Goal: Task Accomplishment & Management: Manage account settings

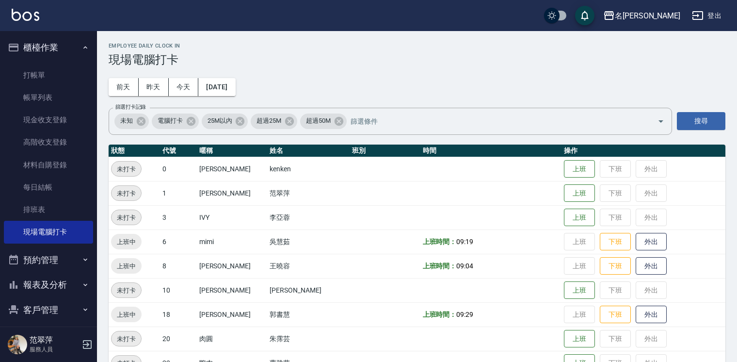
scroll to position [2, 0]
drag, startPoint x: 87, startPoint y: 279, endPoint x: 86, endPoint y: 274, distance: 4.9
click at [87, 275] on button "報表及分析" at bounding box center [48, 284] width 89 height 25
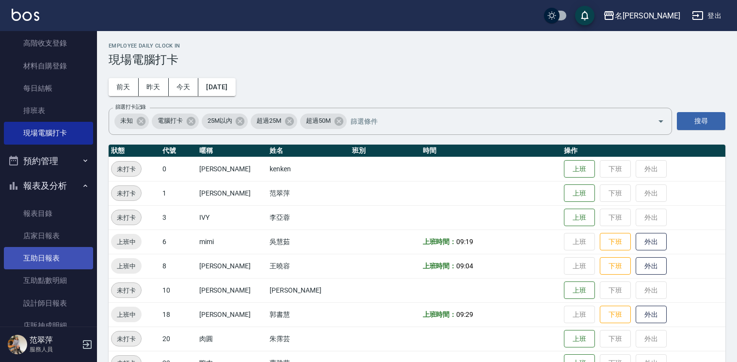
scroll to position [111, 0]
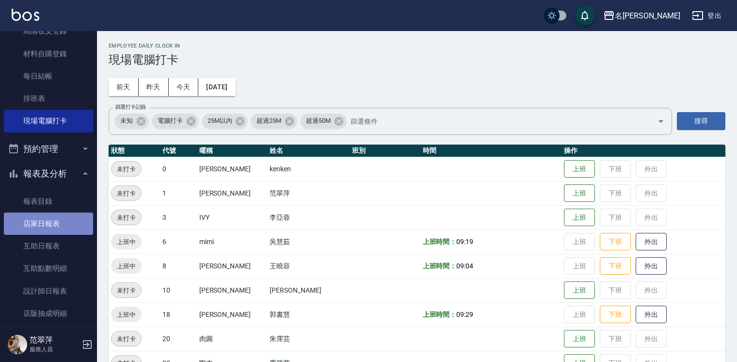
click at [67, 234] on link "店家日報表" at bounding box center [48, 223] width 89 height 22
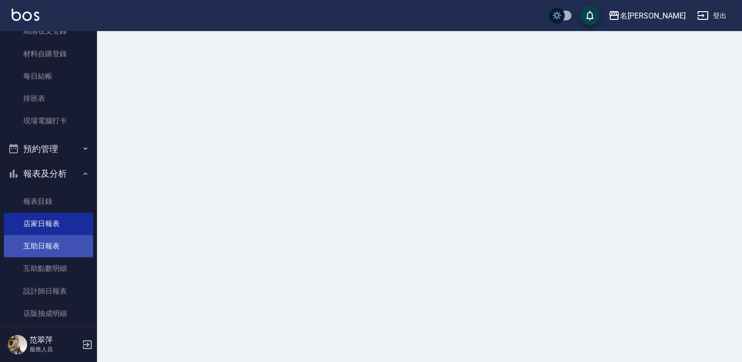
click at [69, 248] on link "互助日報表" at bounding box center [48, 246] width 89 height 22
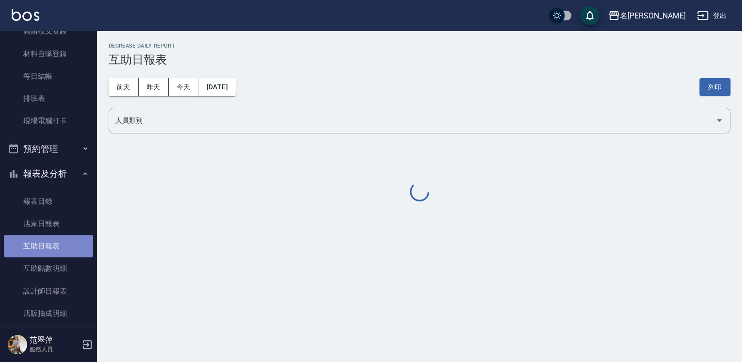
click at [68, 248] on link "互助日報表" at bounding box center [48, 246] width 89 height 22
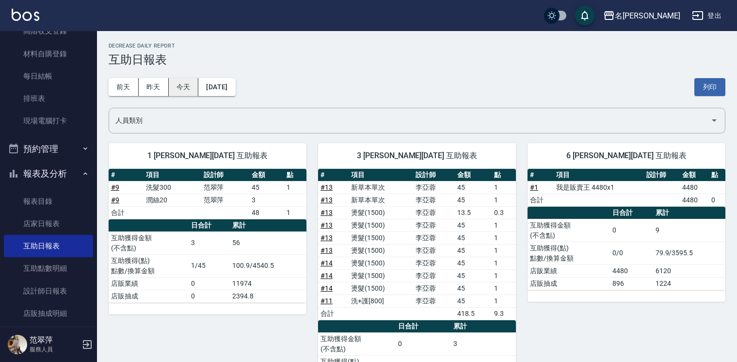
drag, startPoint x: 157, startPoint y: 82, endPoint x: 196, endPoint y: 82, distance: 38.8
click at [159, 82] on button "昨天" at bounding box center [154, 87] width 30 height 18
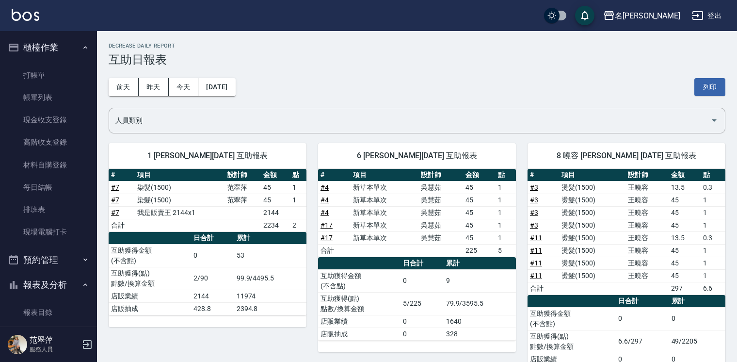
scroll to position [111, 0]
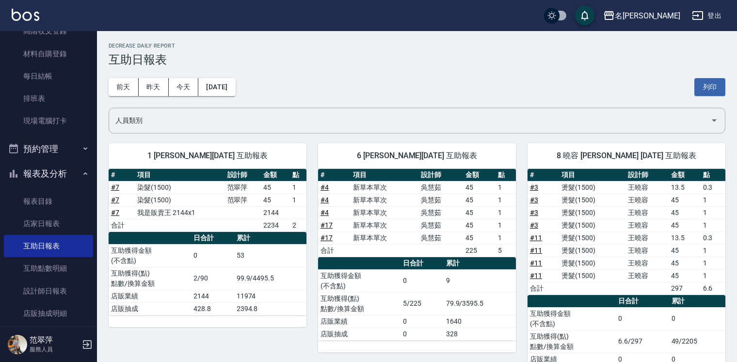
drag, startPoint x: 98, startPoint y: 107, endPoint x: 99, endPoint y: 101, distance: 5.4
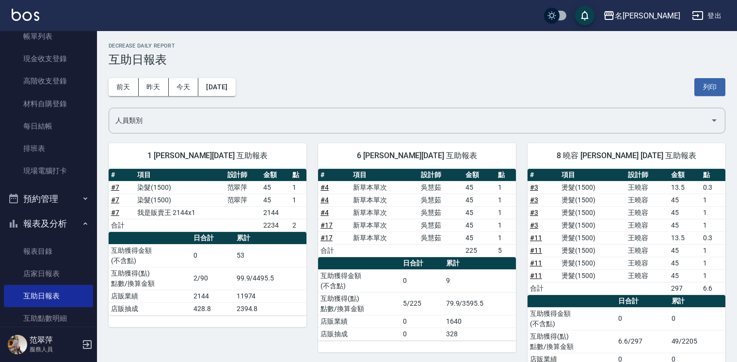
scroll to position [0, 0]
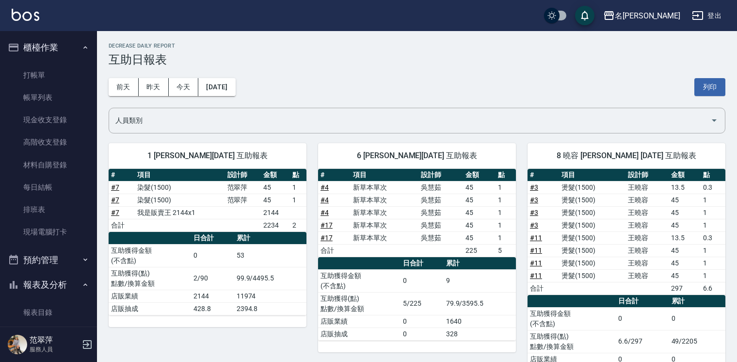
click at [73, 67] on link "打帳單" at bounding box center [48, 75] width 89 height 22
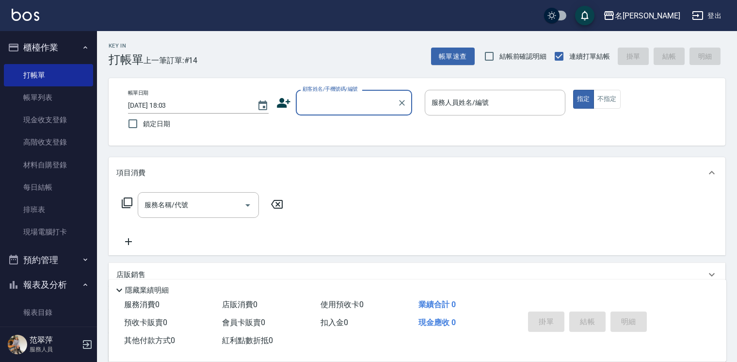
click at [339, 104] on input "顧客姓名/手機號碼/編號" at bounding box center [346, 102] width 93 height 17
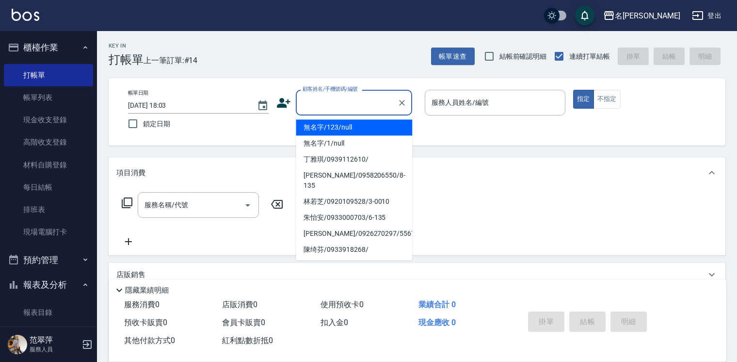
click at [370, 127] on li "無名字/123/null" at bounding box center [354, 127] width 116 height 16
type input "無名字/123/null"
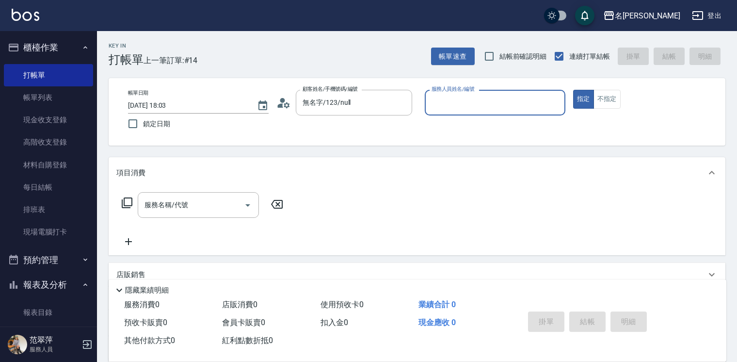
click at [458, 99] on input "服務人員姓名/編號" at bounding box center [495, 102] width 132 height 17
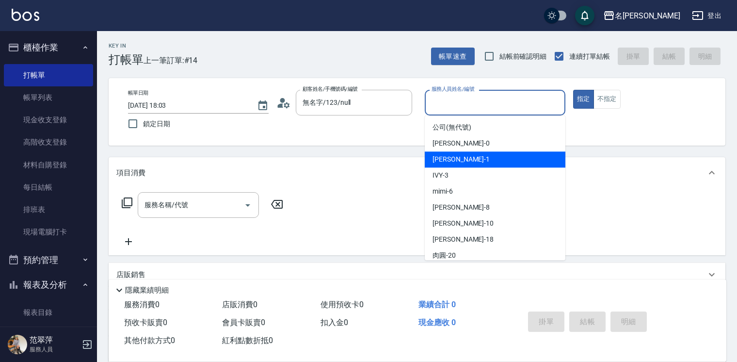
click at [476, 161] on div "Joanne -1" at bounding box center [495, 159] width 141 height 16
type input "Joanne-1"
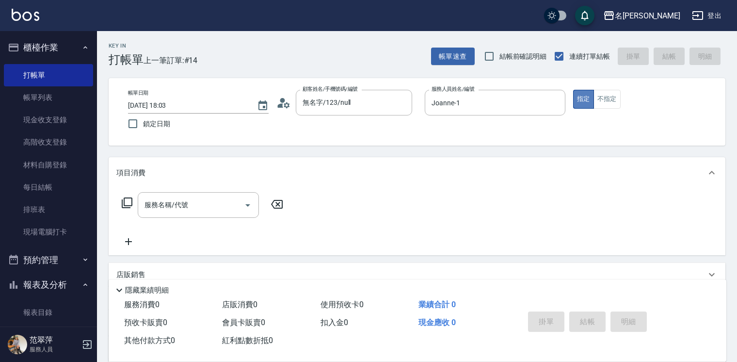
click at [578, 105] on button "指定" at bounding box center [583, 99] width 21 height 19
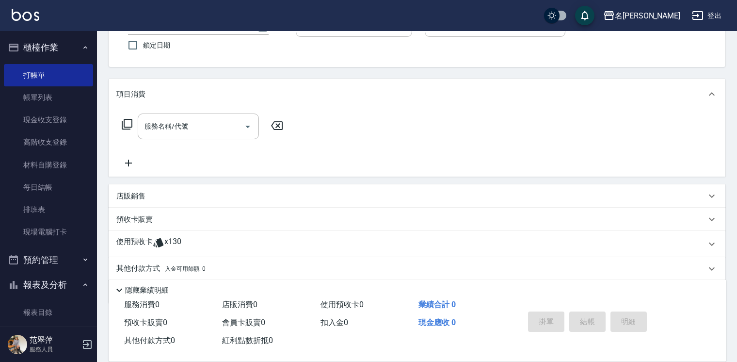
scroll to position [112, 0]
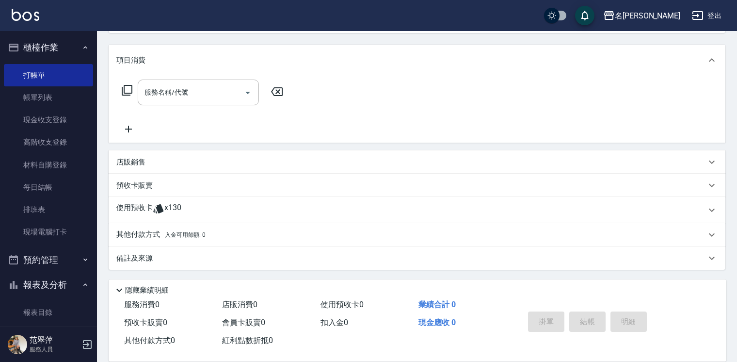
click at [132, 163] on p "店販銷售" at bounding box center [130, 162] width 29 height 10
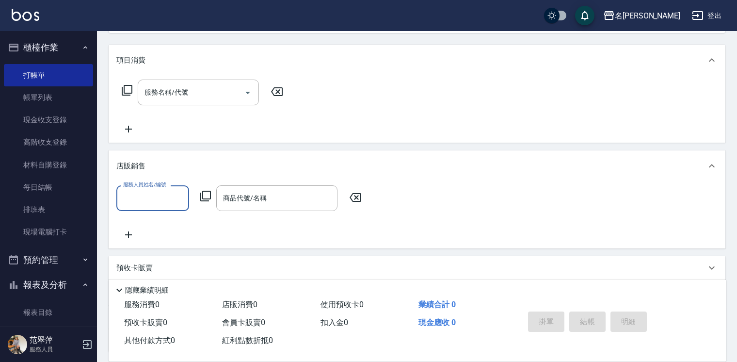
scroll to position [0, 0]
click at [158, 202] on input "服務人員姓名/編號" at bounding box center [153, 198] width 64 height 17
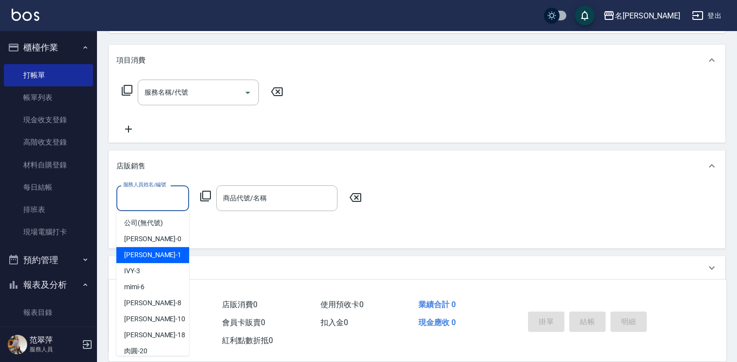
click at [145, 251] on span "Joanne -1" at bounding box center [152, 255] width 57 height 10
type input "Joanne-1"
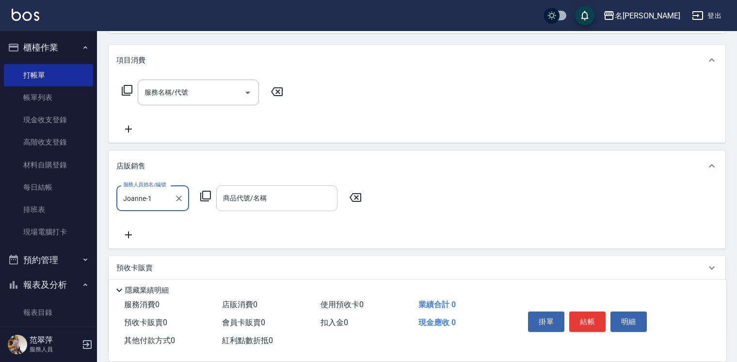
click at [252, 195] on div "商品代號/名稱 商品代號/名稱" at bounding box center [276, 198] width 121 height 26
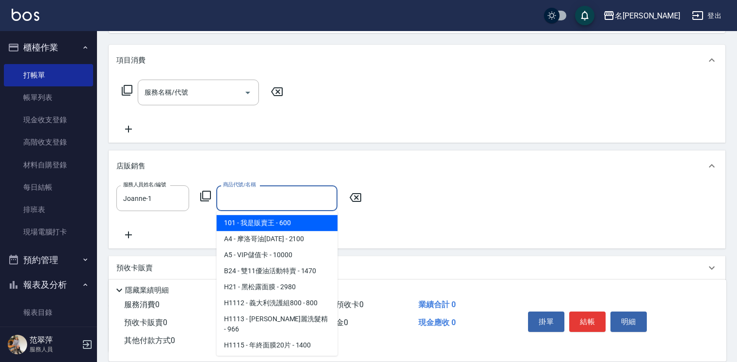
click at [256, 222] on span "101 - 我是販賣王 - 600" at bounding box center [276, 223] width 121 height 16
type input "我是販賣王"
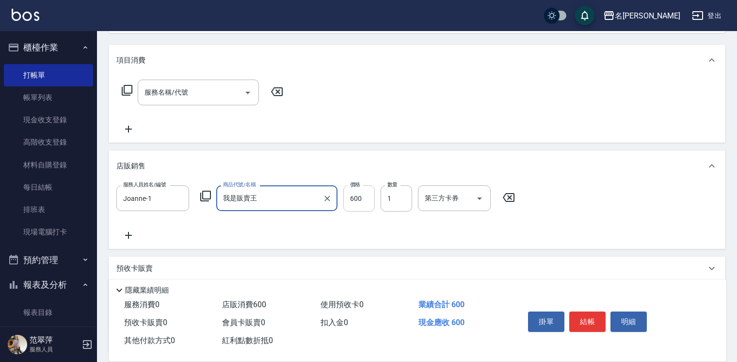
click at [355, 201] on input "600" at bounding box center [359, 198] width 32 height 26
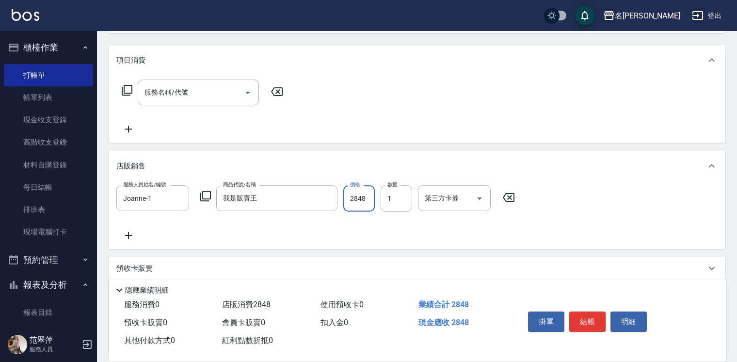
type input "2848"
click at [584, 312] on button "結帳" at bounding box center [587, 321] width 36 height 20
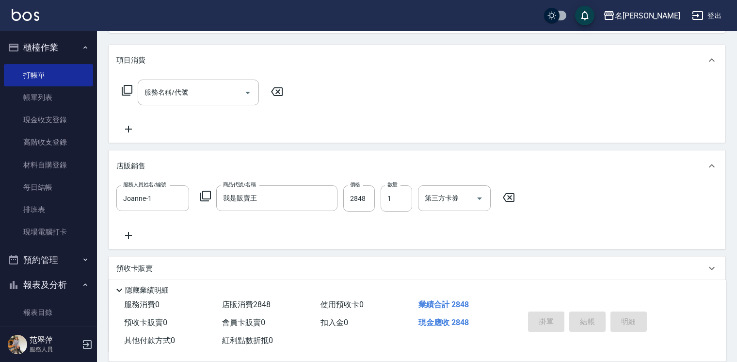
type input "2025/09/18 18:22"
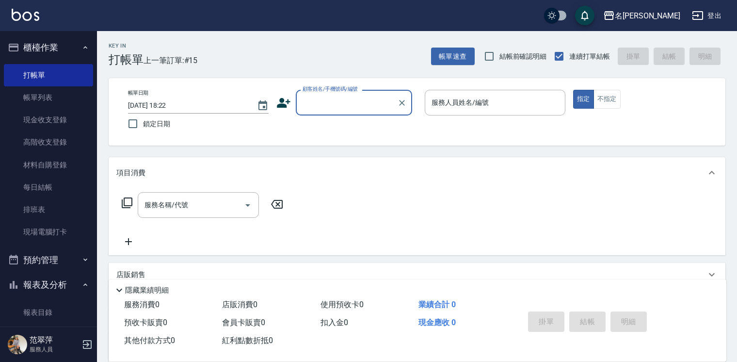
click at [318, 97] on input "顧客姓名/手機號碼/編號" at bounding box center [346, 102] width 93 height 17
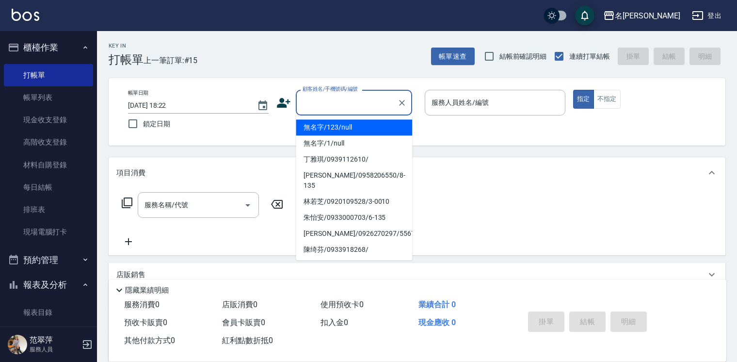
click at [342, 125] on li "無名字/123/null" at bounding box center [354, 127] width 116 height 16
type input "無名字/123/null"
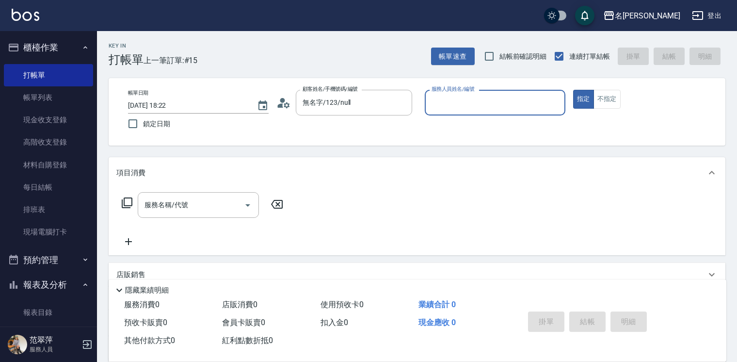
click at [442, 107] on input "服務人員姓名/編號" at bounding box center [495, 102] width 132 height 17
type input "蕭素雲-10"
type button "true"
click at [122, 200] on icon at bounding box center [127, 202] width 11 height 11
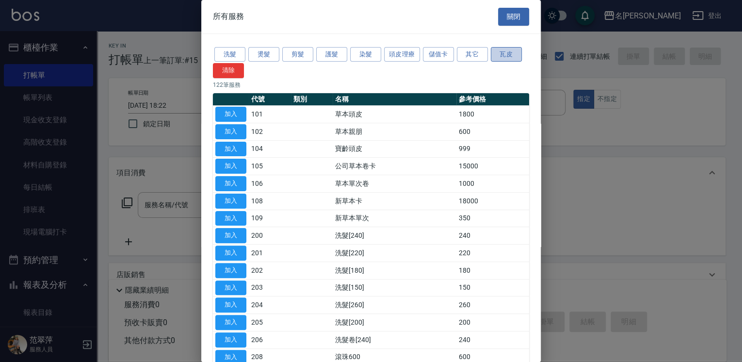
click at [503, 54] on button "瓦皮" at bounding box center [506, 54] width 31 height 15
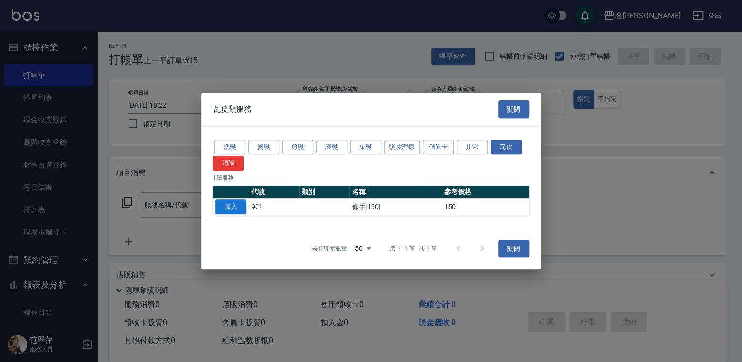
click at [231, 212] on button "加入" at bounding box center [230, 206] width 31 height 15
type input "修手[150](901)"
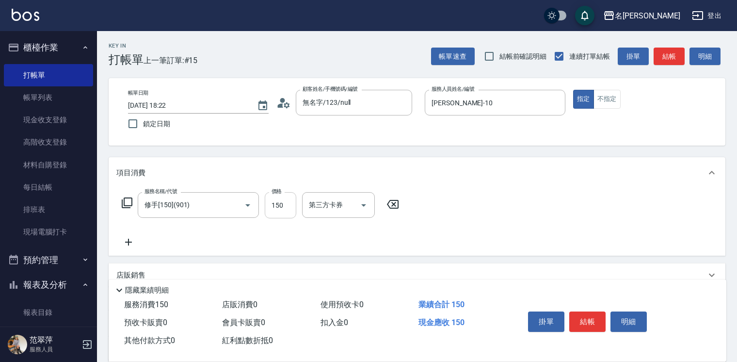
click at [286, 200] on input "150" at bounding box center [281, 205] width 32 height 26
type input "600"
click at [591, 318] on button "結帳" at bounding box center [587, 321] width 36 height 20
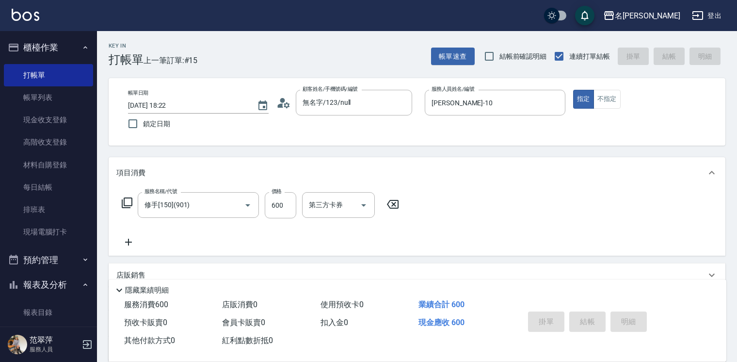
type input "2025/09/18 18:23"
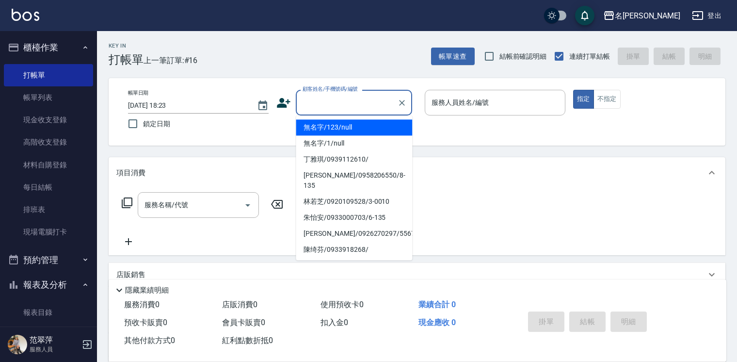
click at [318, 106] on input "顧客姓名/手機號碼/編號" at bounding box center [346, 102] width 93 height 17
click at [331, 132] on li "無名字/123/null" at bounding box center [354, 127] width 116 height 16
type input "無名字/123/null"
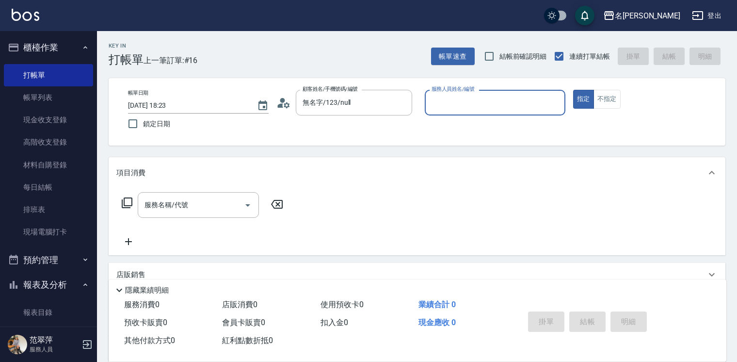
click at [461, 101] on input "服務人員姓名/編號" at bounding box center [495, 102] width 132 height 17
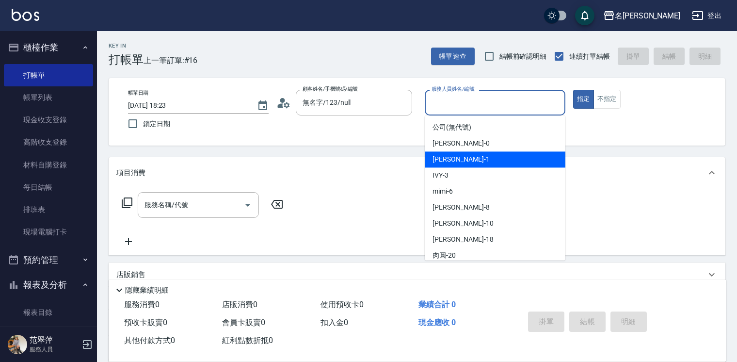
click at [448, 157] on span "Joanne -1" at bounding box center [460, 159] width 57 height 10
type input "Joanne-1"
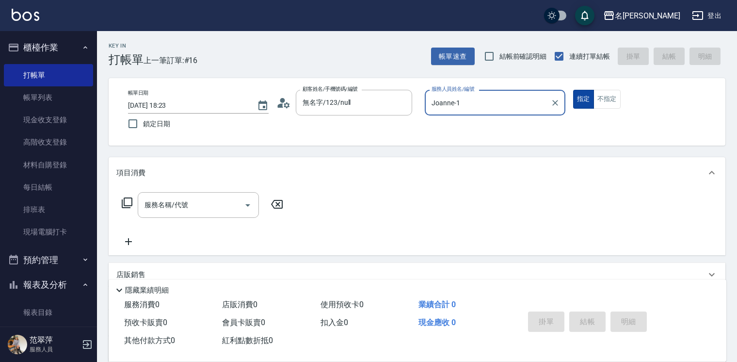
click at [578, 101] on button "指定" at bounding box center [583, 99] width 21 height 19
click at [233, 206] on input "服務名稱/代號" at bounding box center [191, 204] width 98 height 17
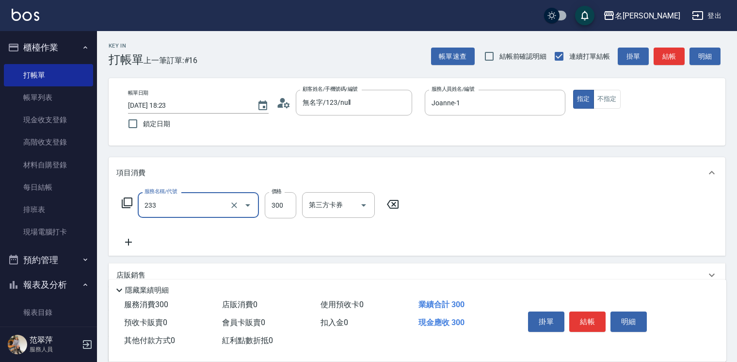
type input "洗髮300(233)"
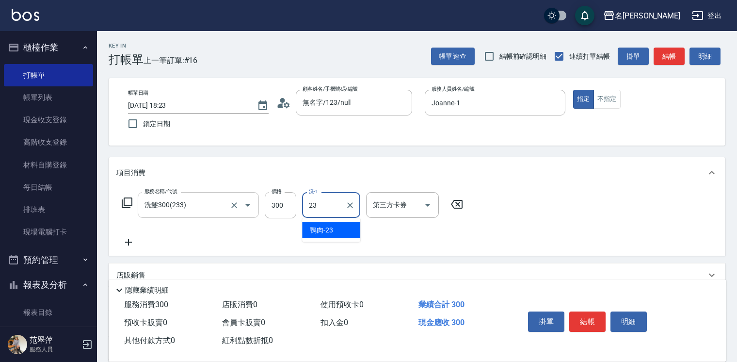
type input "鴨肉-23"
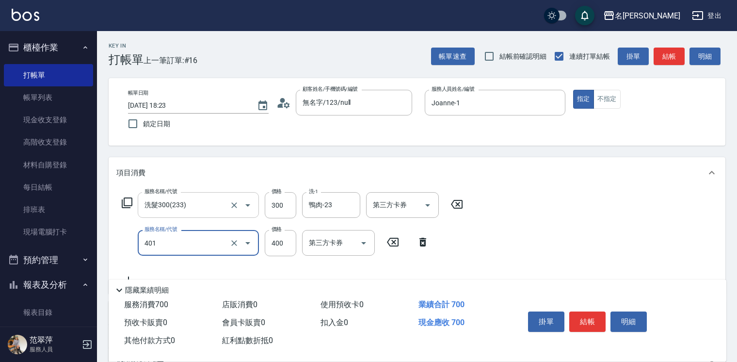
type input "剪髮(400)(401)"
type input "100"
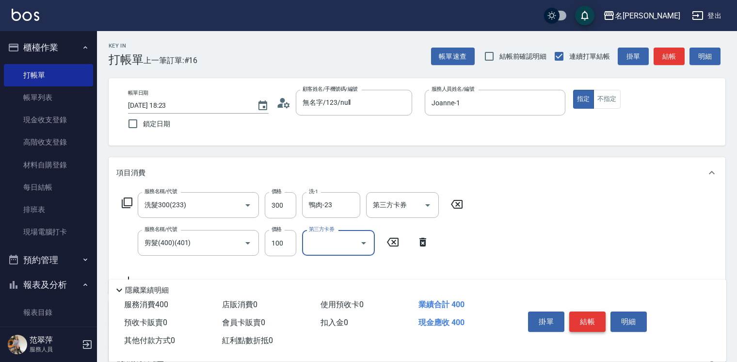
click at [588, 319] on button "結帳" at bounding box center [587, 321] width 36 height 20
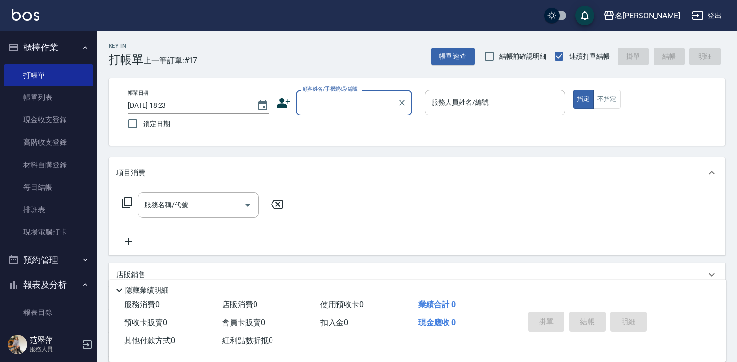
click at [330, 103] on input "顧客姓名/手機號碼/編號" at bounding box center [346, 102] width 93 height 17
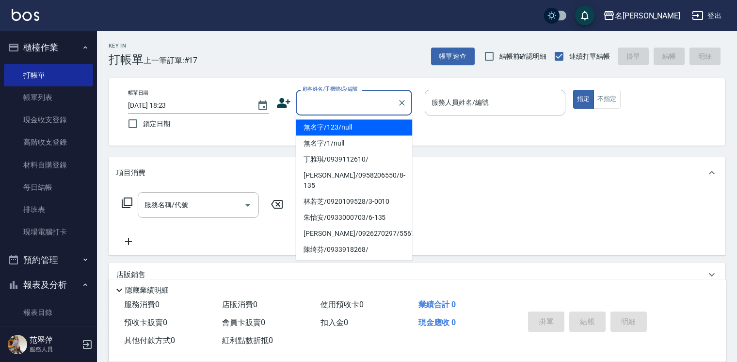
click at [330, 127] on li "無名字/123/null" at bounding box center [354, 127] width 116 height 16
type input "無名字/123/null"
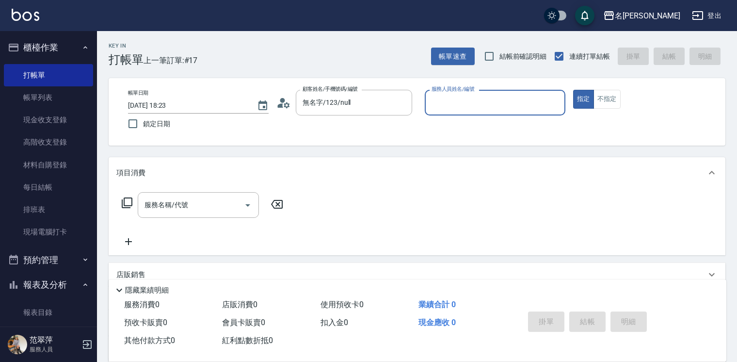
click at [473, 98] on input "服務人員姓名/編號" at bounding box center [495, 102] width 132 height 17
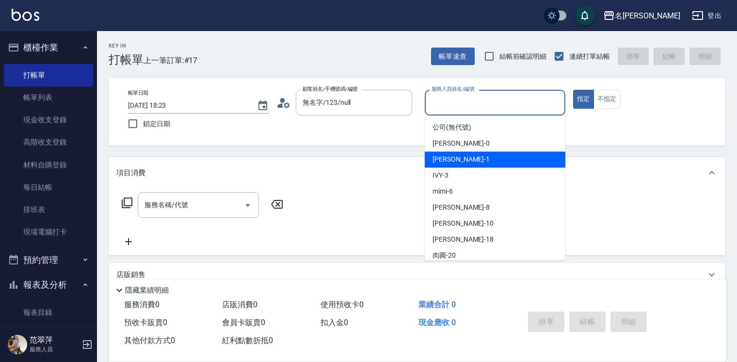
click at [458, 159] on span "Joanne -1" at bounding box center [460, 159] width 57 height 10
type input "Joanne-1"
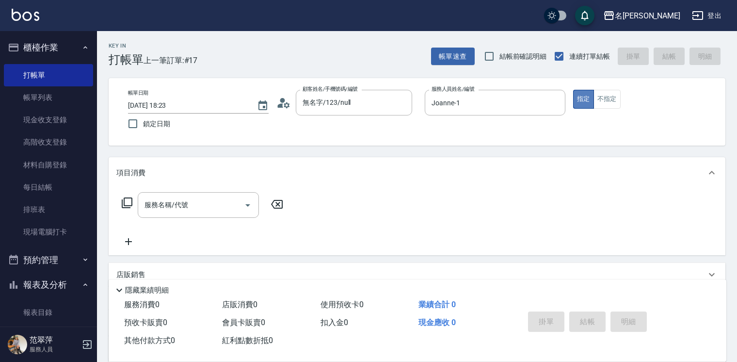
click at [582, 101] on button "指定" at bounding box center [583, 99] width 21 height 19
click at [124, 201] on icon at bounding box center [127, 202] width 11 height 11
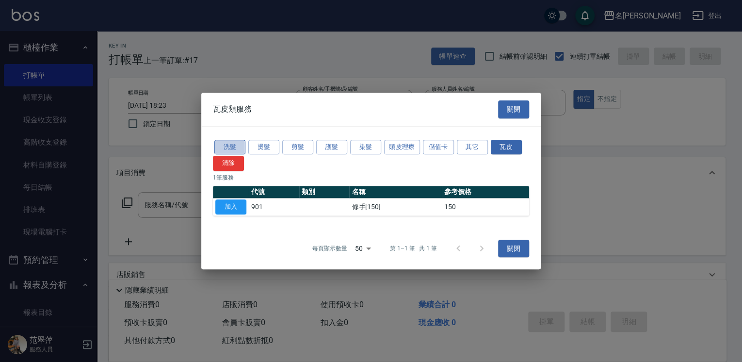
click at [224, 144] on button "洗髮" at bounding box center [229, 147] width 31 height 15
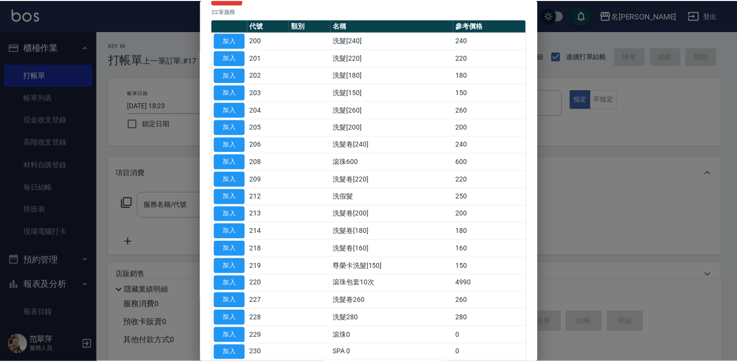
scroll to position [132, 0]
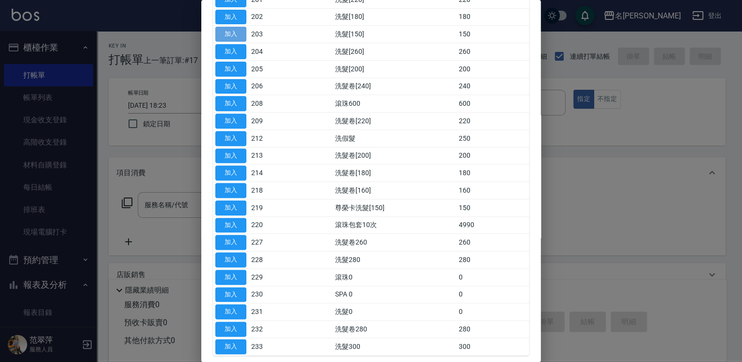
click at [239, 30] on button "加入" at bounding box center [230, 34] width 31 height 15
type input "洗髮[150](203)"
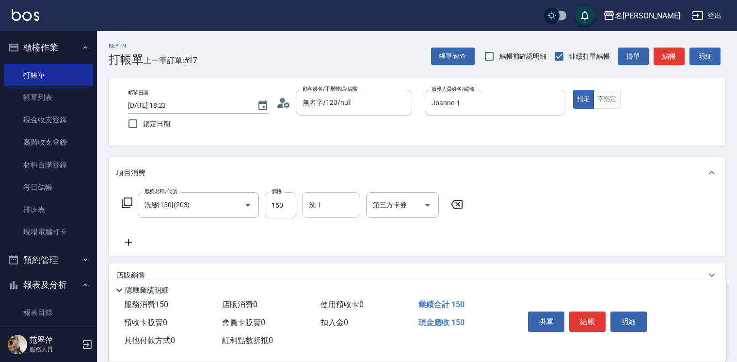
click at [331, 202] on input "洗-1" at bounding box center [330, 204] width 49 height 17
type input "鴨肉-23"
click at [584, 319] on button "結帳" at bounding box center [587, 321] width 36 height 20
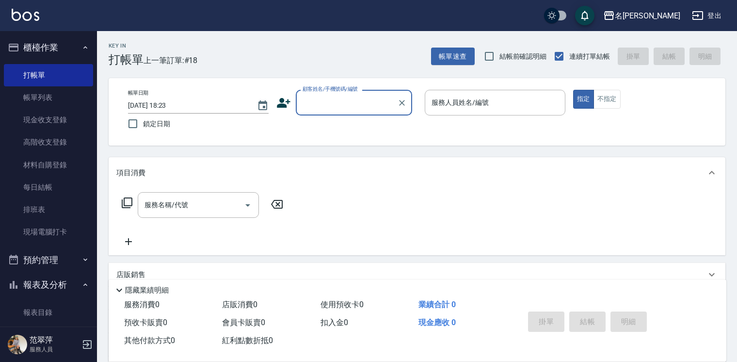
click at [314, 102] on input "顧客姓名/手機號碼/編號" at bounding box center [346, 102] width 93 height 17
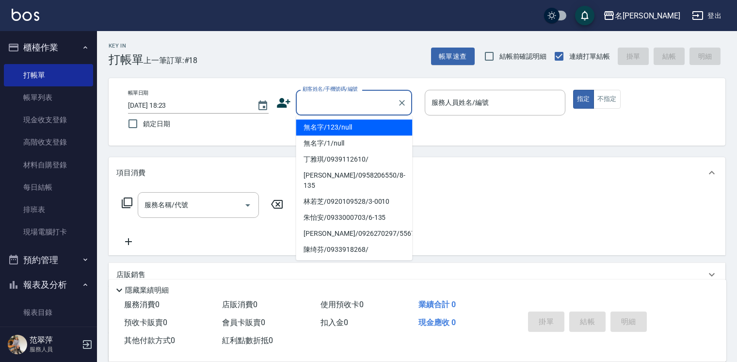
click at [334, 126] on li "無名字/123/null" at bounding box center [354, 127] width 116 height 16
type input "無名字/123/null"
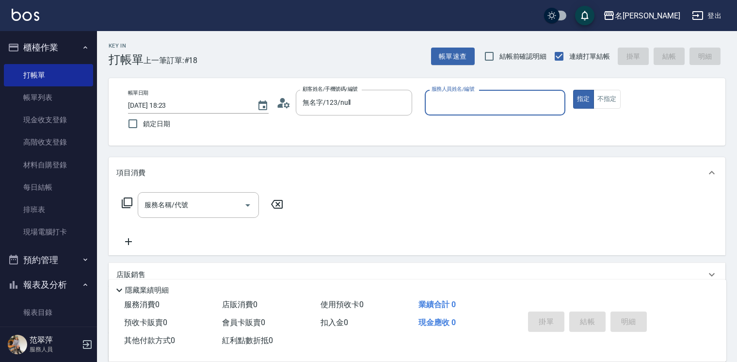
click at [454, 104] on input "服務人員姓名/編號" at bounding box center [495, 102] width 132 height 17
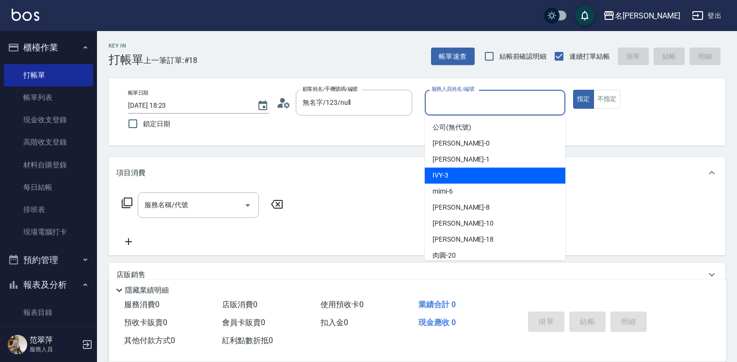
click at [456, 174] on div "IVY -3" at bounding box center [495, 175] width 141 height 16
type input "IVY-3"
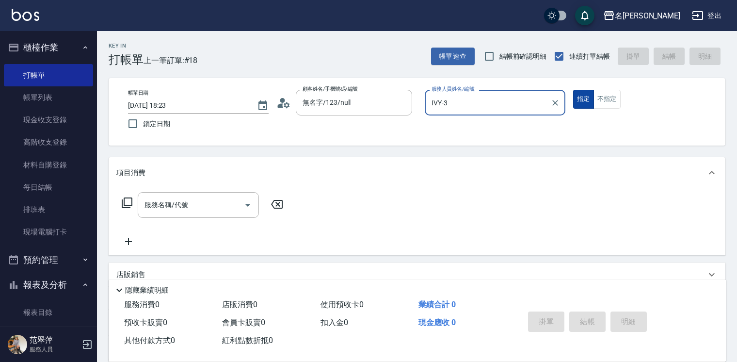
click at [581, 97] on button "指定" at bounding box center [583, 99] width 21 height 19
click at [193, 209] on input "服務名稱/代號" at bounding box center [191, 204] width 98 height 17
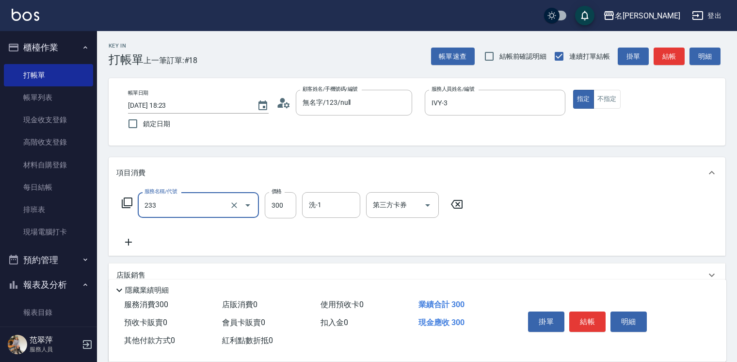
type input "洗髮300(233)"
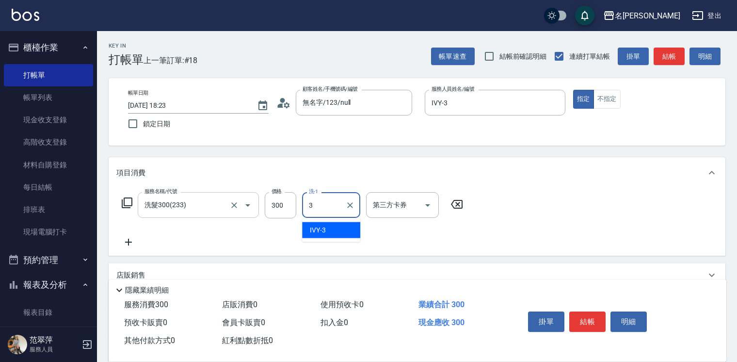
type input "IVY-3"
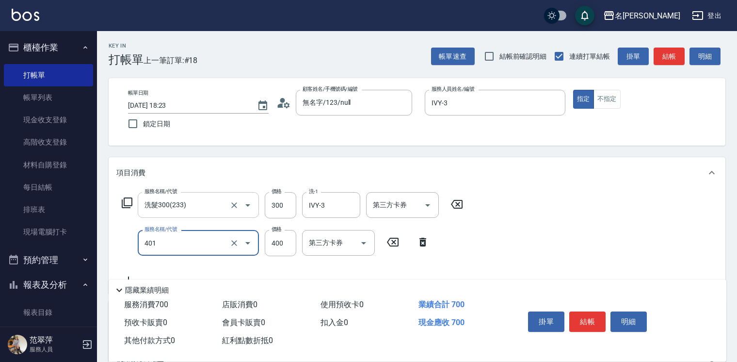
type input "剪髮(400)(401)"
type input "500"
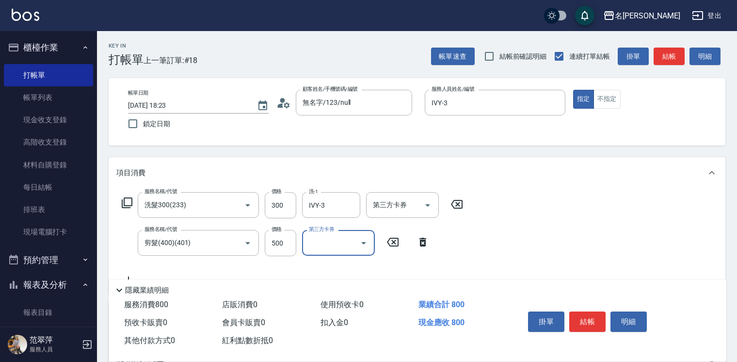
scroll to position [151, 0]
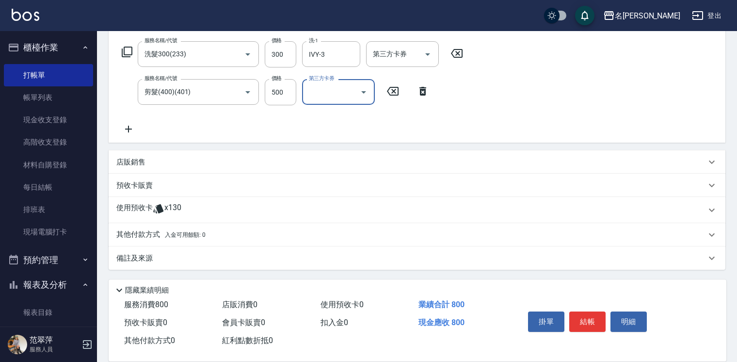
click at [136, 233] on p "其他付款方式 入金可用餘額: 0" at bounding box center [160, 234] width 89 height 11
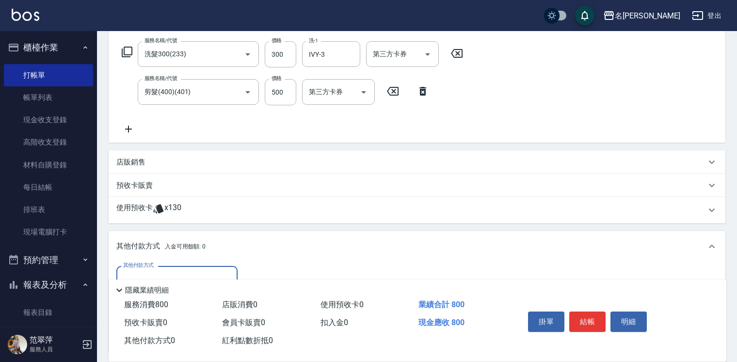
scroll to position [0, 0]
click at [177, 273] on input "其他付款方式" at bounding box center [177, 278] width 112 height 17
click at [181, 317] on span "信用卡" at bounding box center [176, 319] width 121 height 16
type input "信用卡"
click at [254, 271] on input "0" at bounding box center [279, 279] width 73 height 26
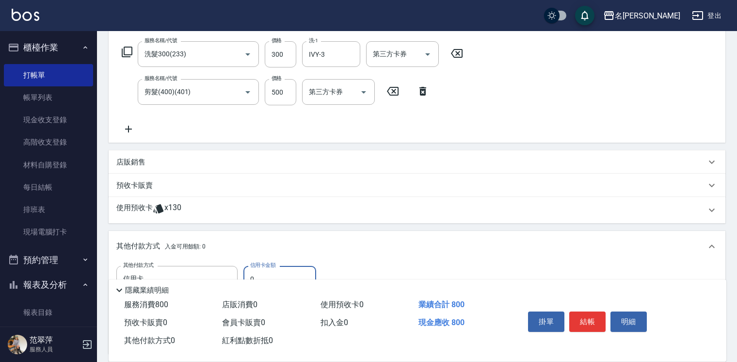
scroll to position [203, 0]
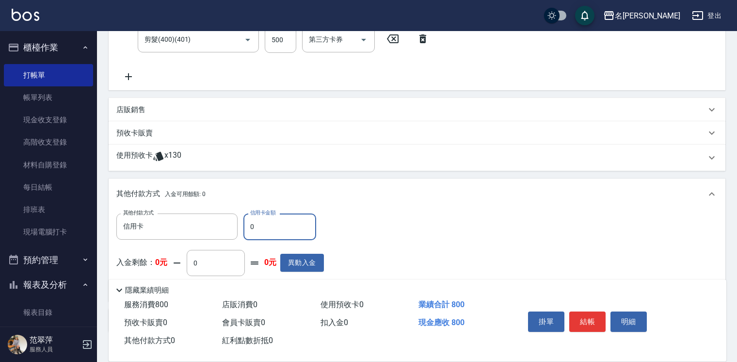
click at [244, 223] on input "0" at bounding box center [279, 226] width 73 height 26
type input "800"
click at [587, 315] on button "結帳" at bounding box center [587, 321] width 36 height 20
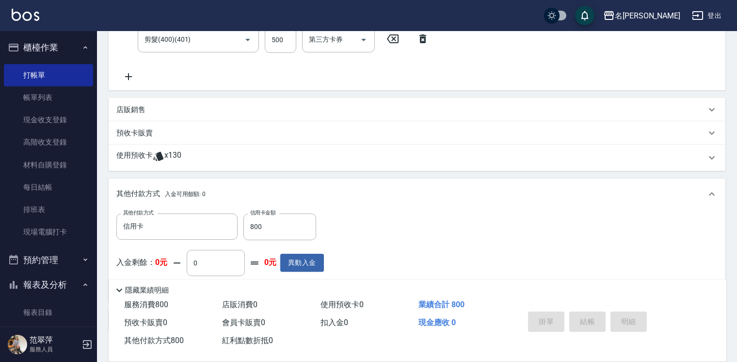
type input "2025/09/18 18:24"
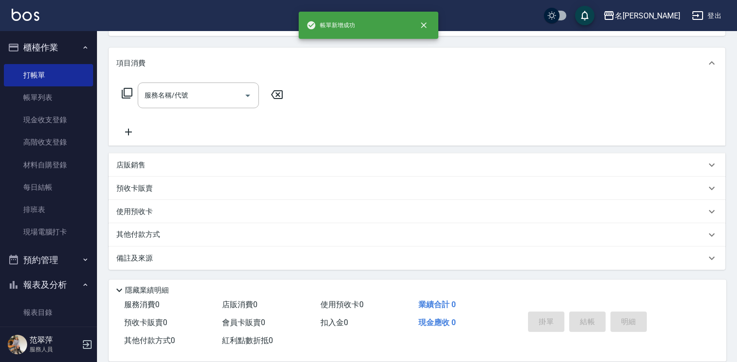
scroll to position [0, 0]
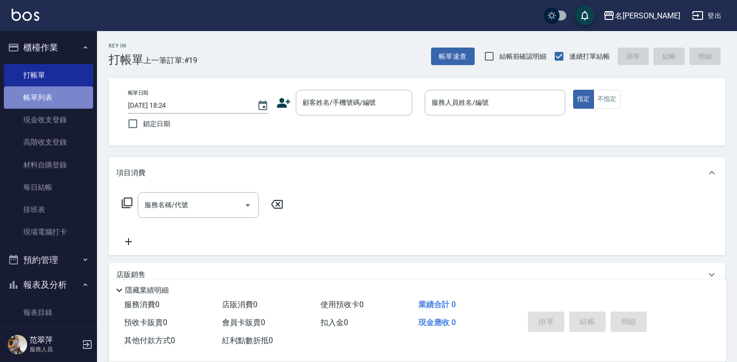
click at [58, 102] on link "帳單列表" at bounding box center [48, 97] width 89 height 22
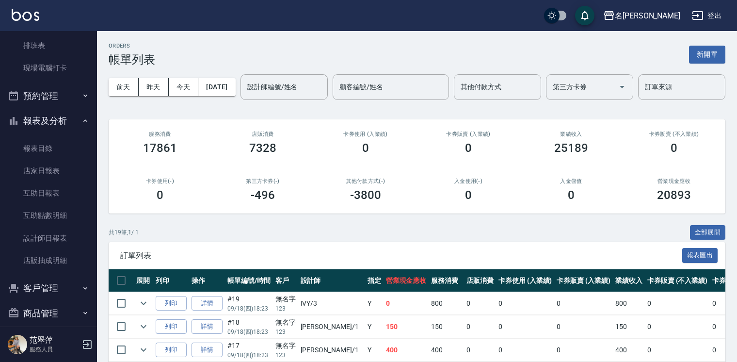
scroll to position [175, 0]
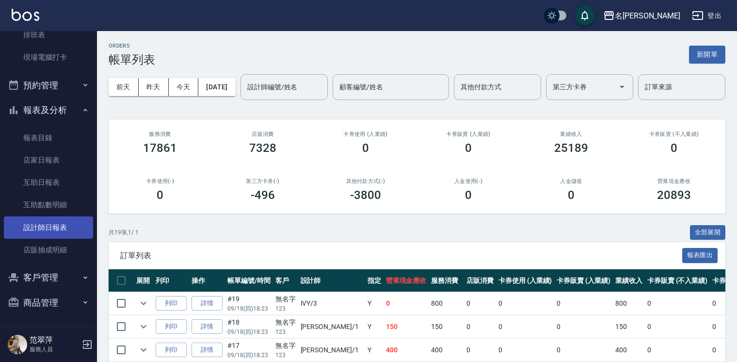
click at [56, 230] on link "設計師日報表" at bounding box center [48, 227] width 89 height 22
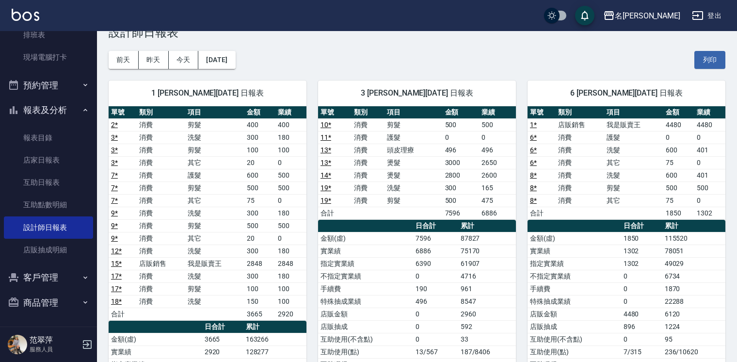
scroll to position [25, 0]
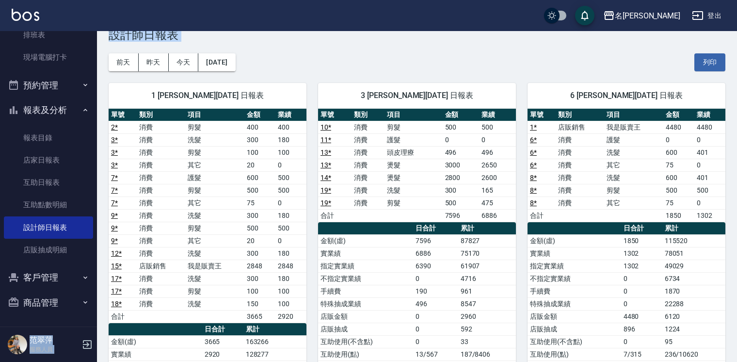
drag, startPoint x: 92, startPoint y: 155, endPoint x: 107, endPoint y: 54, distance: 102.0
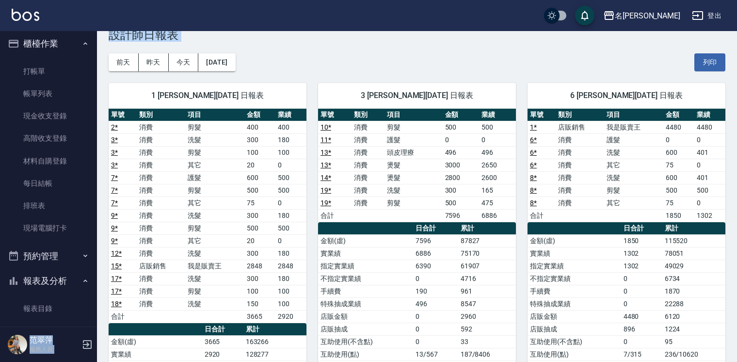
scroll to position [0, 0]
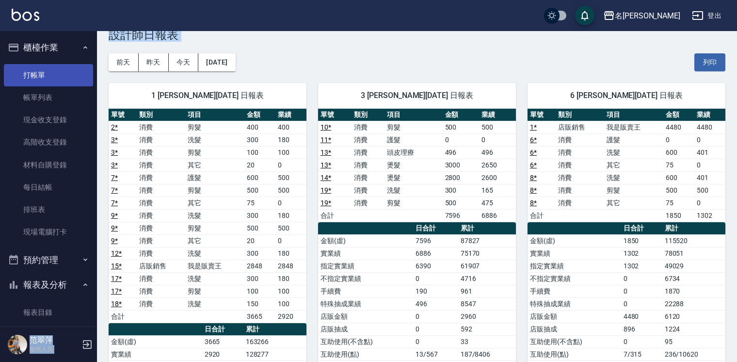
click at [52, 81] on link "打帳單" at bounding box center [48, 75] width 89 height 22
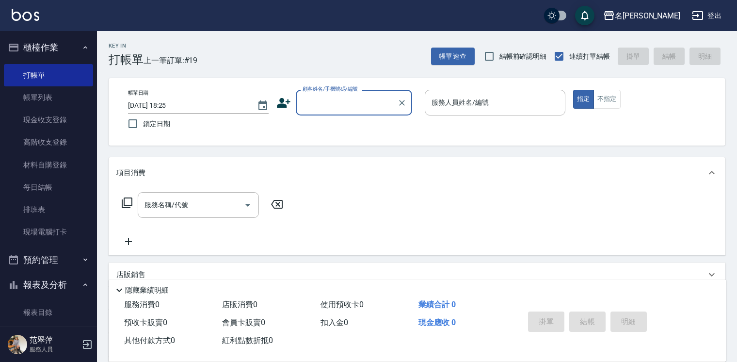
click at [313, 105] on input "顧客姓名/手機號碼/編號" at bounding box center [346, 102] width 93 height 17
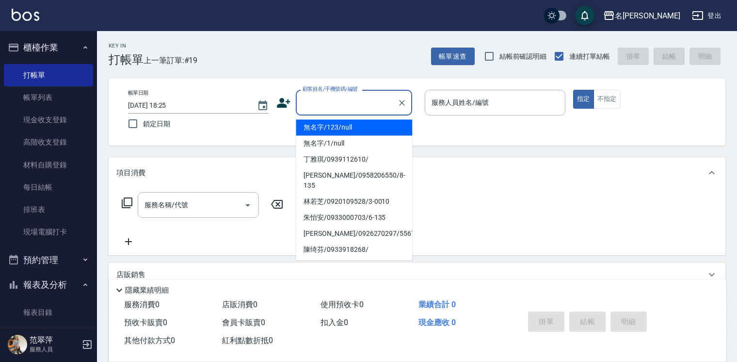
click at [334, 124] on li "無名字/123/null" at bounding box center [354, 127] width 116 height 16
type input "無名字/123/null"
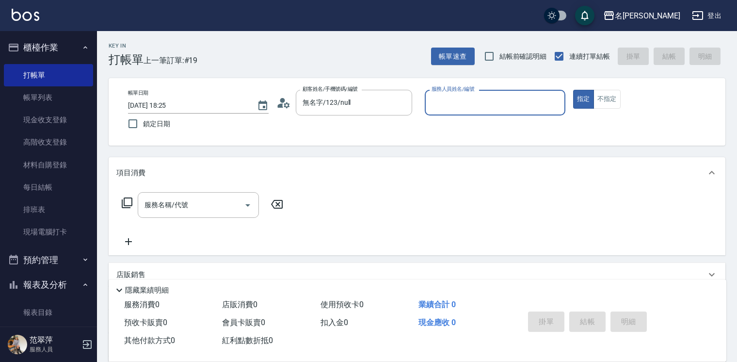
click at [451, 103] on input "服務人員姓名/編號" at bounding box center [495, 102] width 132 height 17
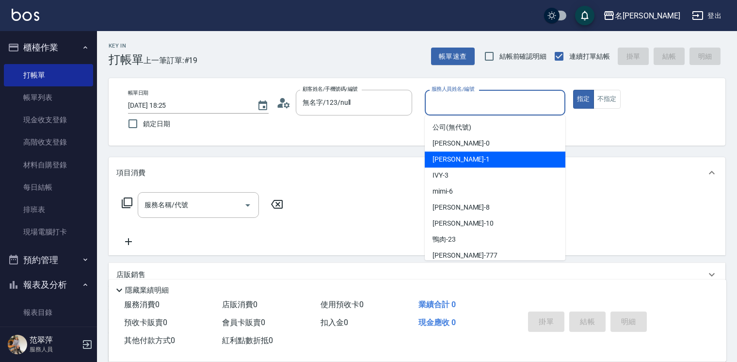
click at [466, 161] on div "Joanne -1" at bounding box center [495, 159] width 141 height 16
type input "Joanne-1"
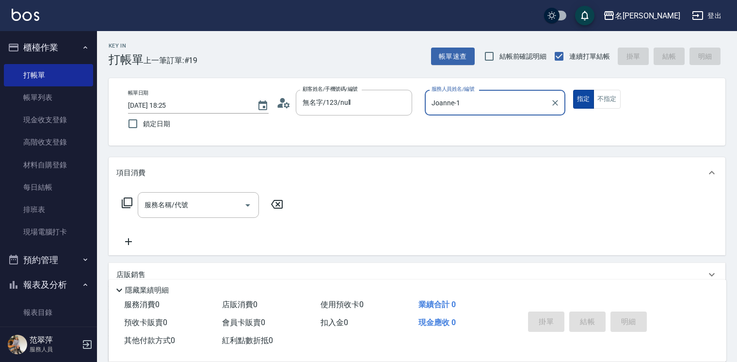
click at [587, 95] on button "指定" at bounding box center [583, 99] width 21 height 19
click at [124, 201] on icon at bounding box center [127, 202] width 11 height 11
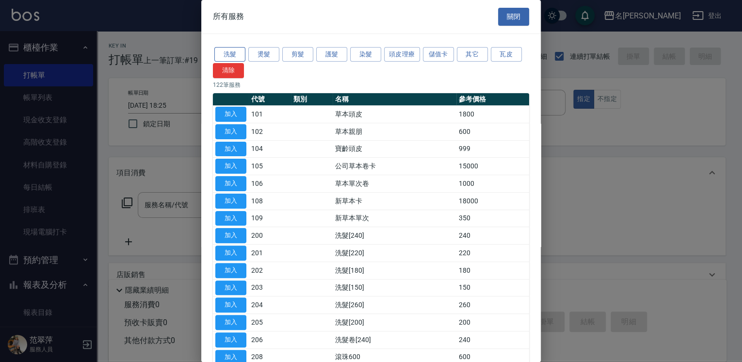
click at [227, 54] on button "洗髮" at bounding box center [229, 54] width 31 height 15
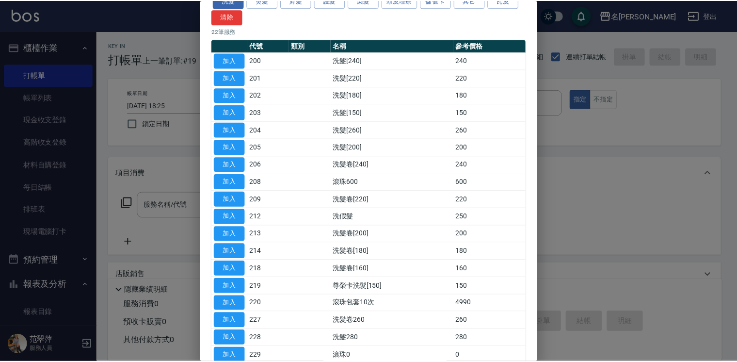
scroll to position [176, 0]
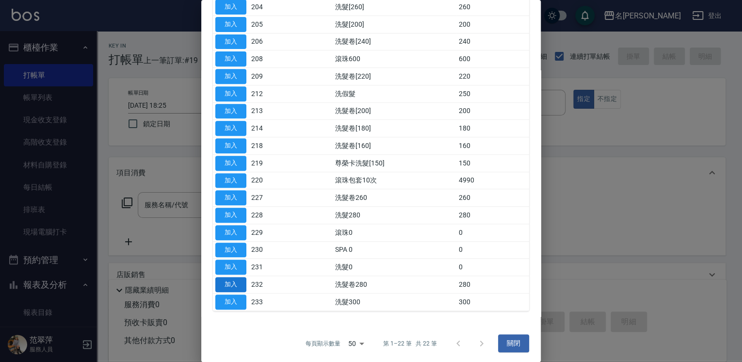
click at [232, 279] on button "加入" at bounding box center [230, 284] width 31 height 15
type input "洗髮卷280(232)"
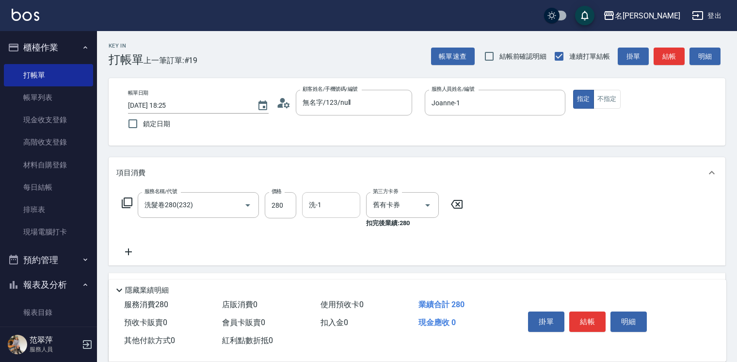
click at [327, 196] on input "洗-1" at bounding box center [330, 204] width 49 height 17
type input "鴨肉-23"
click at [593, 318] on button "結帳" at bounding box center [587, 321] width 36 height 20
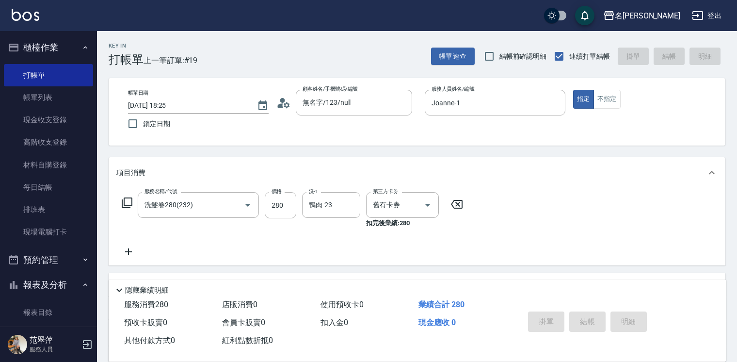
type input "2025/09/18 18:45"
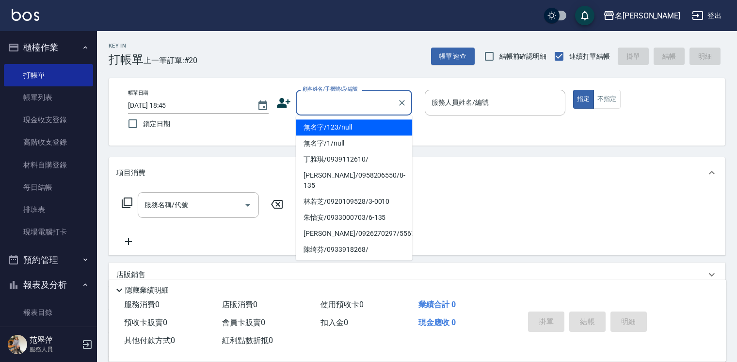
click at [300, 105] on input "顧客姓名/手機號碼/編號" at bounding box center [346, 102] width 93 height 17
click at [322, 128] on li "無名字/123/null" at bounding box center [354, 127] width 116 height 16
type input "無名字/123/null"
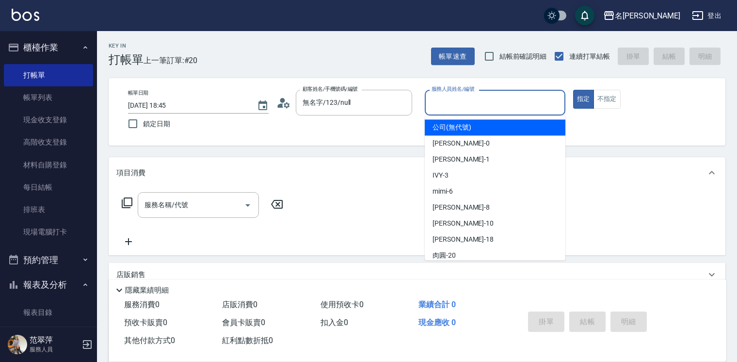
click at [445, 101] on input "服務人員姓名/編號" at bounding box center [495, 102] width 132 height 17
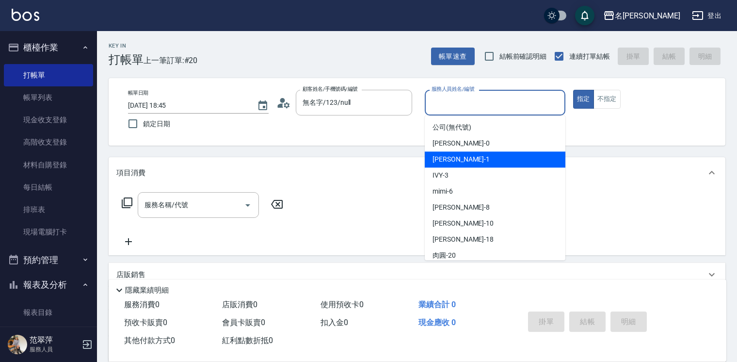
click at [461, 163] on div "Joanne -1" at bounding box center [495, 159] width 141 height 16
type input "Joanne-1"
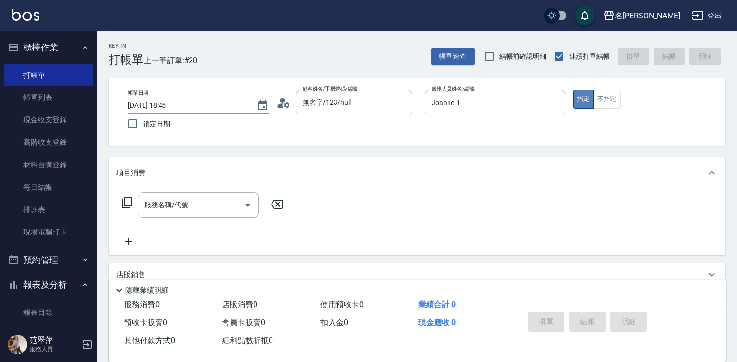
click at [578, 101] on button "指定" at bounding box center [583, 99] width 21 height 19
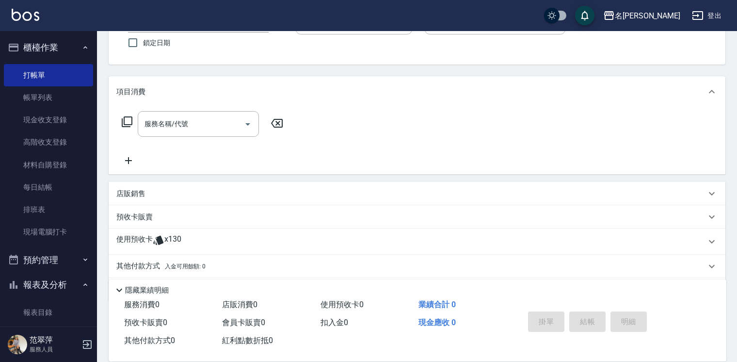
scroll to position [112, 0]
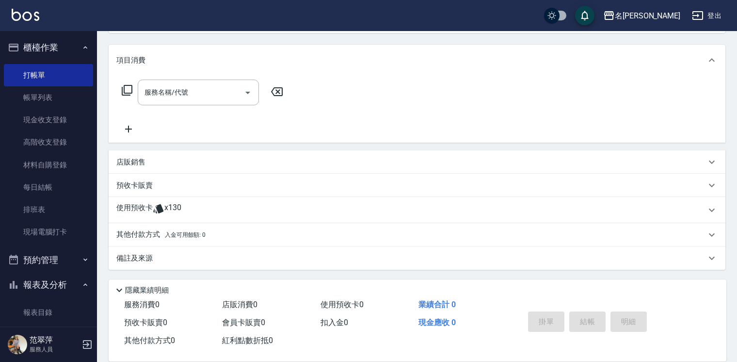
click at [129, 163] on p "店販銷售" at bounding box center [130, 162] width 29 height 10
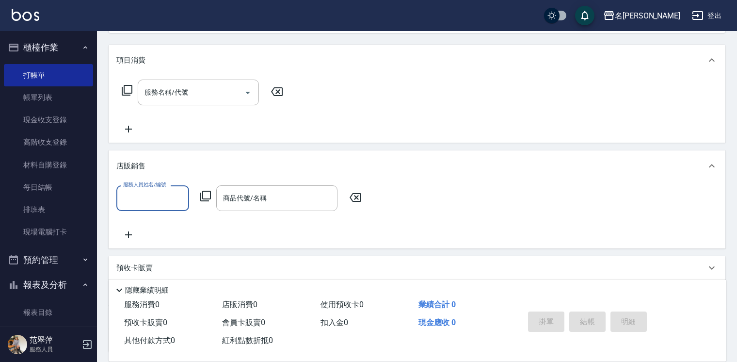
scroll to position [0, 0]
click at [147, 199] on input "服務人員姓名/編號" at bounding box center [153, 198] width 64 height 17
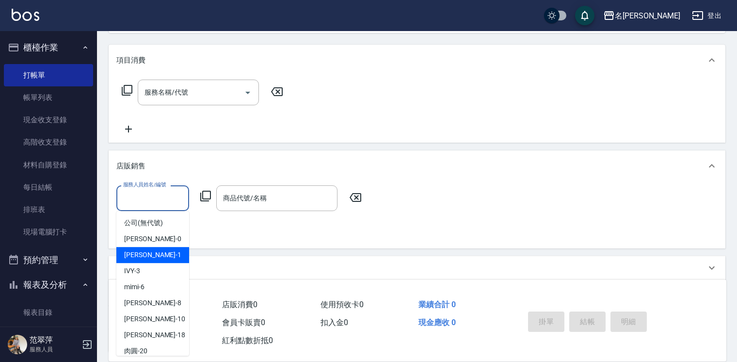
click at [158, 252] on div "Joanne -1" at bounding box center [152, 255] width 73 height 16
type input "Joanne-1"
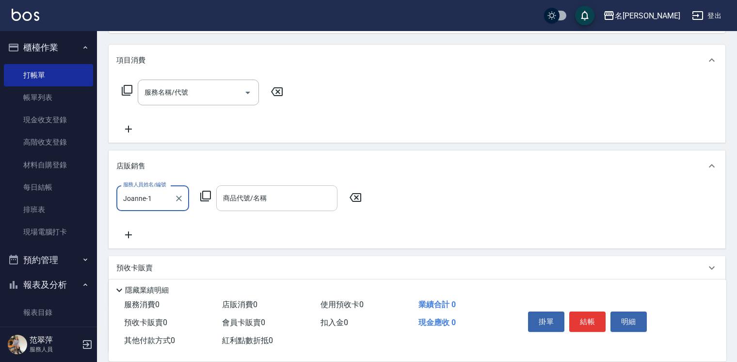
click at [249, 202] on div "商品代號/名稱 商品代號/名稱" at bounding box center [276, 198] width 121 height 26
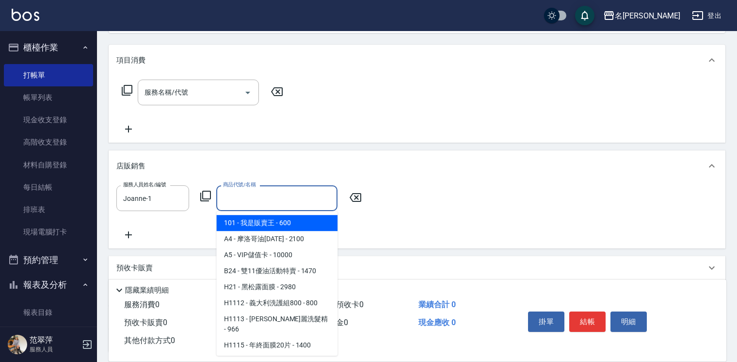
click at [262, 224] on span "101 - 我是販賣王 - 600" at bounding box center [276, 223] width 121 height 16
type input "我是販賣王"
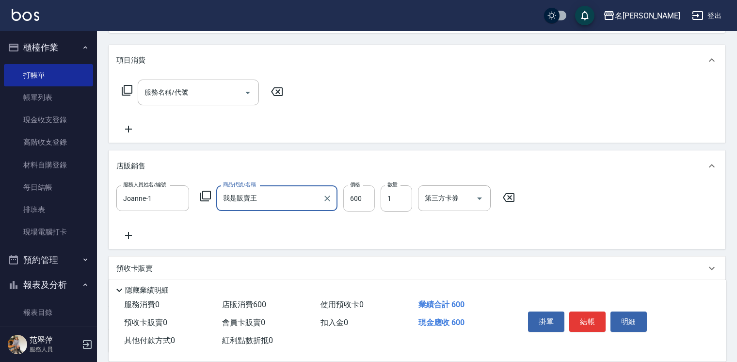
click at [358, 199] on input "600" at bounding box center [359, 198] width 32 height 26
type input "2096"
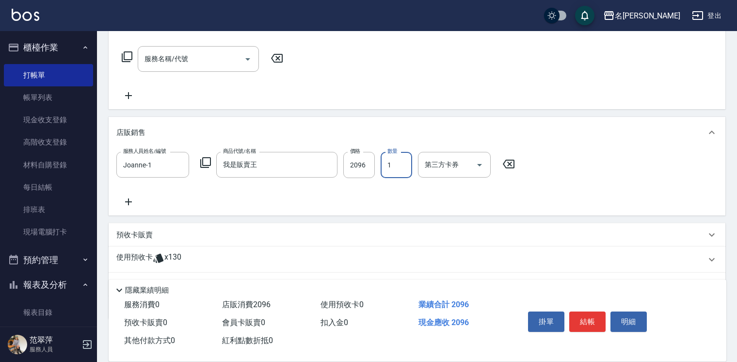
scroll to position [195, 0]
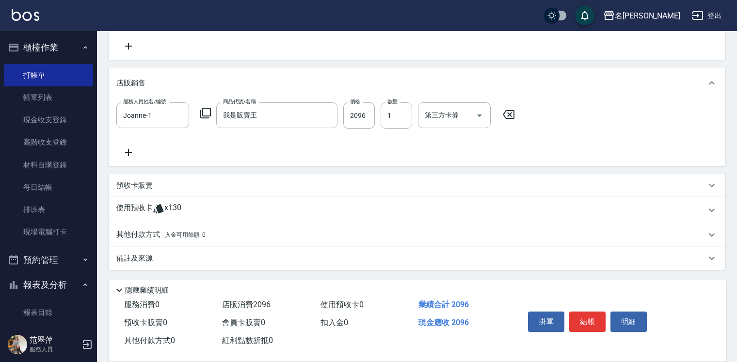
click at [132, 207] on p "使用預收卡" at bounding box center [134, 210] width 36 height 15
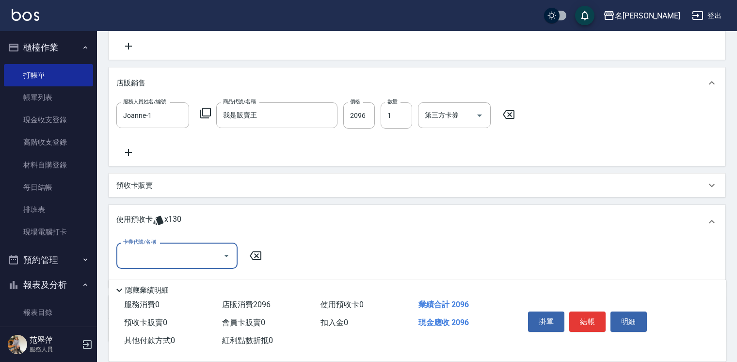
scroll to position [0, 0]
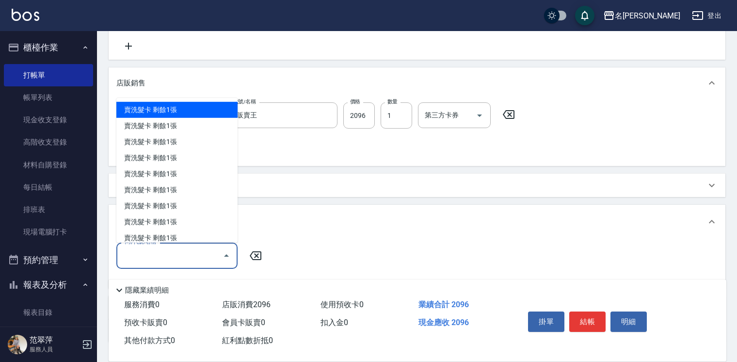
click at [163, 253] on input "卡券代號/名稱" at bounding box center [170, 255] width 98 height 17
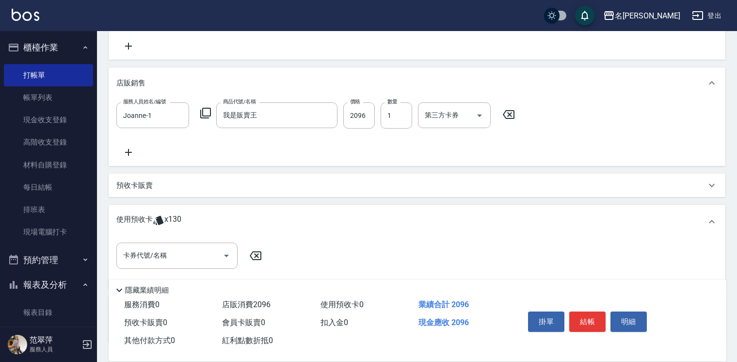
click at [270, 226] on div "使用預收卡 x130" at bounding box center [410, 221] width 589 height 15
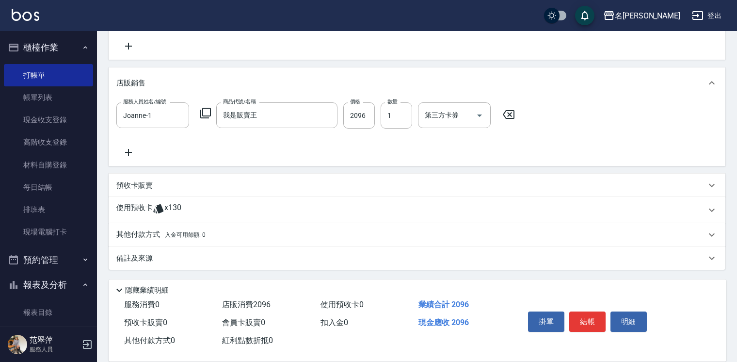
click at [134, 185] on p "預收卡販賣" at bounding box center [134, 185] width 36 height 10
click at [279, 218] on icon at bounding box center [277, 221] width 12 height 9
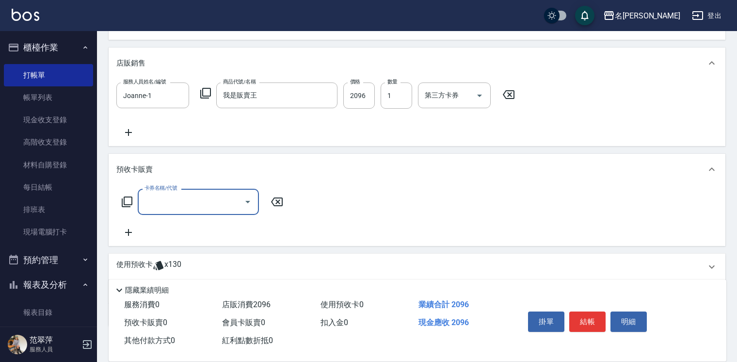
scroll to position [234, 0]
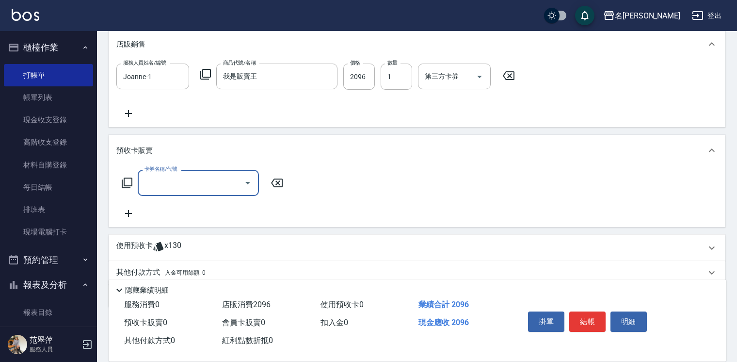
click at [277, 184] on icon at bounding box center [277, 183] width 24 height 12
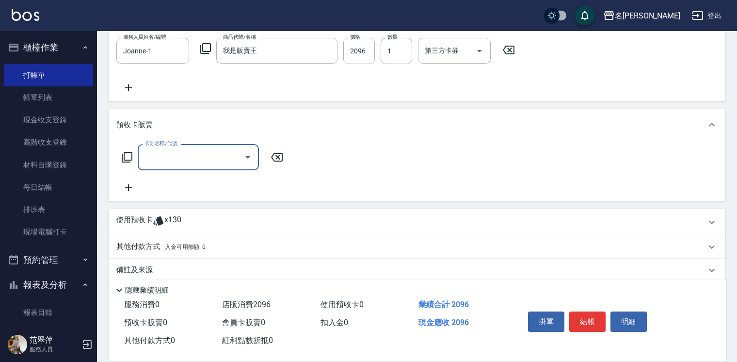
scroll to position [271, 0]
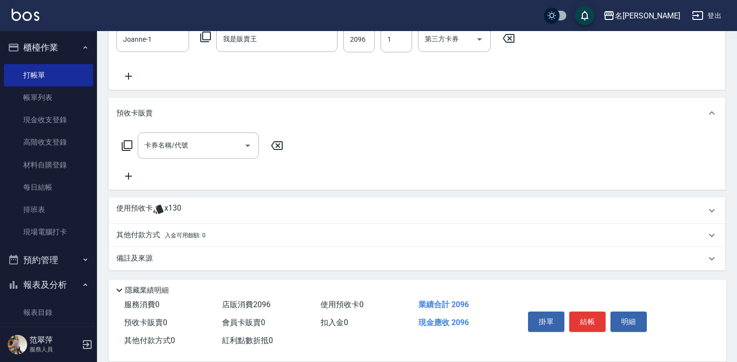
click at [279, 143] on icon at bounding box center [277, 145] width 12 height 9
click at [129, 175] on icon at bounding box center [128, 176] width 24 height 12
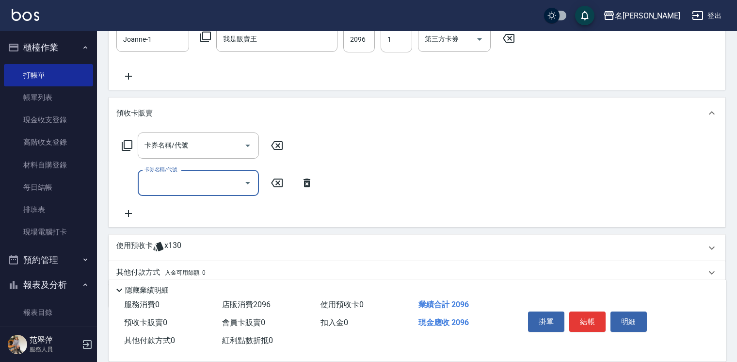
click at [304, 180] on icon at bounding box center [307, 183] width 24 height 12
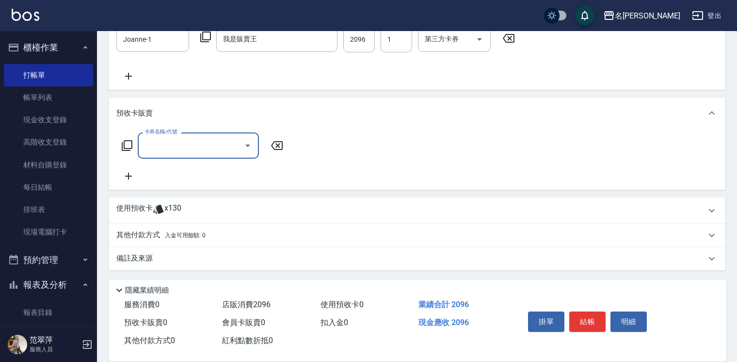
click at [277, 145] on icon at bounding box center [277, 145] width 12 height 9
click at [130, 206] on p "使用預收卡" at bounding box center [134, 210] width 36 height 15
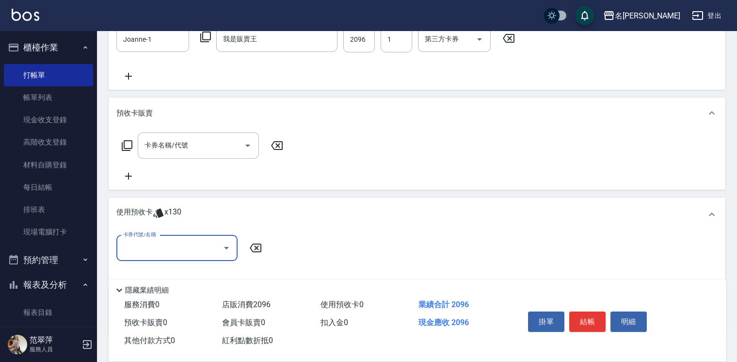
scroll to position [0, 0]
click at [165, 248] on input "卡券代號/名稱" at bounding box center [170, 247] width 98 height 17
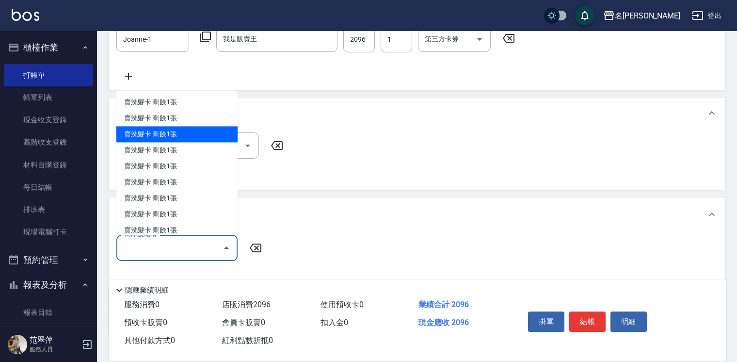
click at [256, 246] on icon at bounding box center [256, 247] width 12 height 9
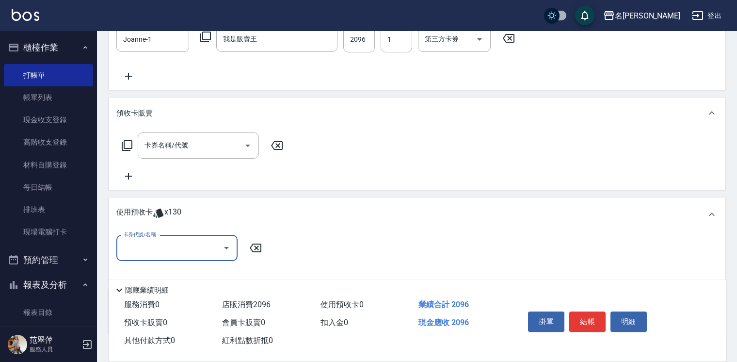
click at [274, 143] on icon at bounding box center [277, 146] width 24 height 12
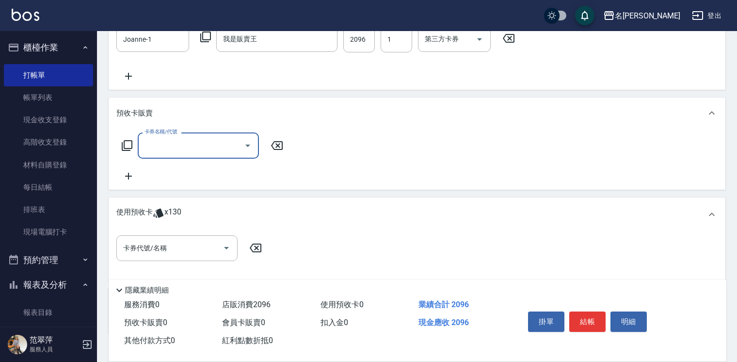
click at [256, 244] on icon at bounding box center [255, 248] width 24 height 12
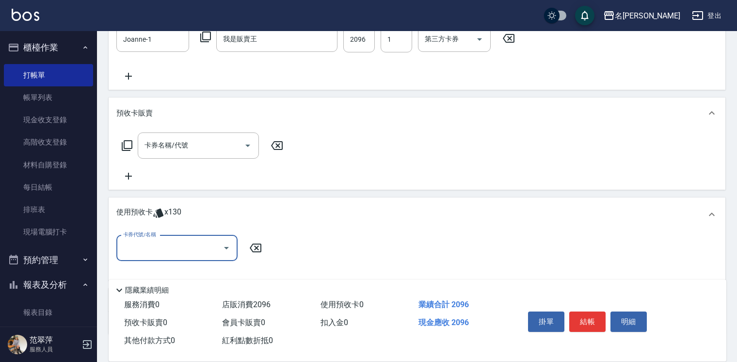
click at [279, 143] on icon at bounding box center [277, 146] width 24 height 12
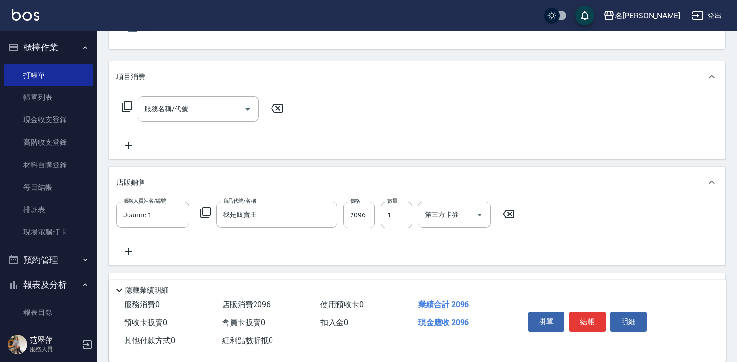
scroll to position [62, 0]
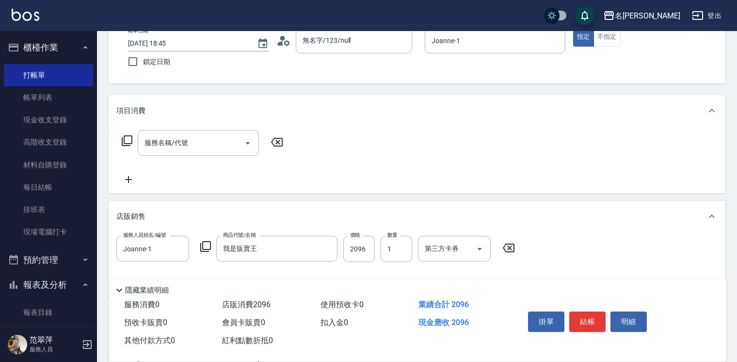
click at [125, 142] on icon at bounding box center [127, 141] width 12 height 12
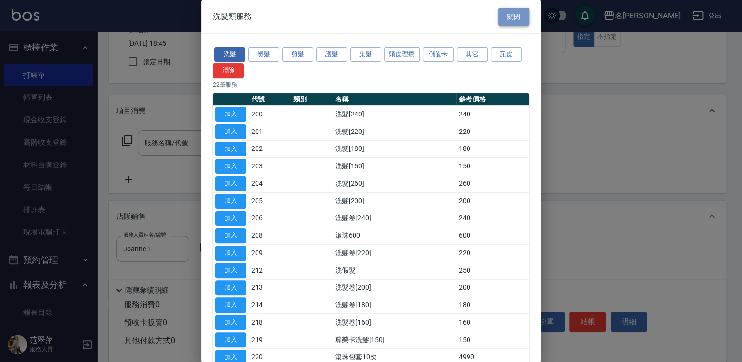
click at [507, 15] on button "關閉" at bounding box center [513, 17] width 31 height 18
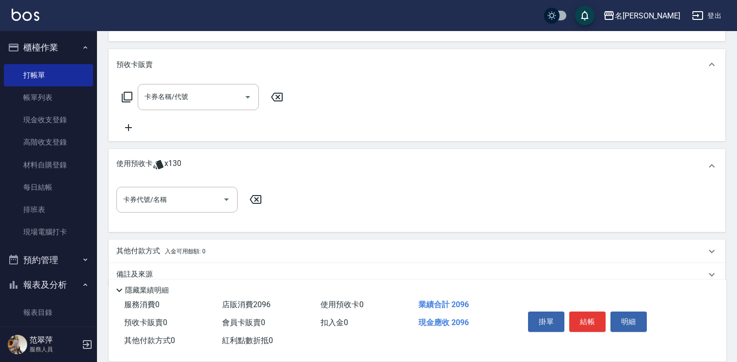
scroll to position [336, 0]
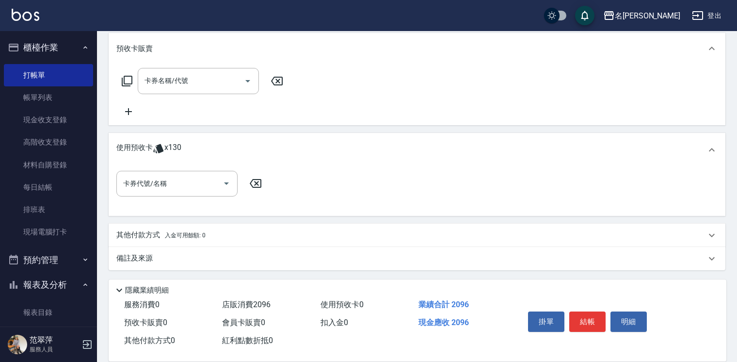
click at [257, 177] on icon at bounding box center [255, 183] width 24 height 12
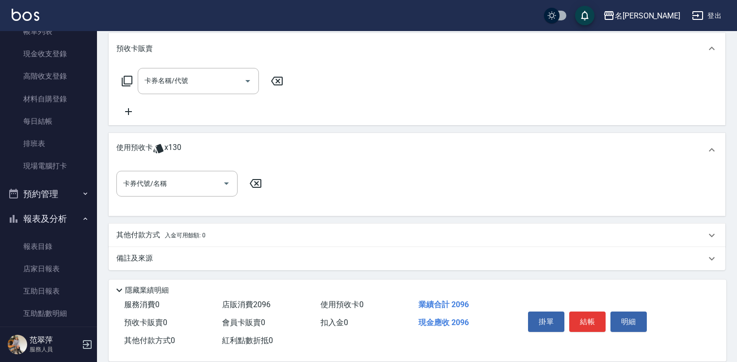
click at [142, 322] on span "預收卡販賣 0" at bounding box center [145, 322] width 43 height 9
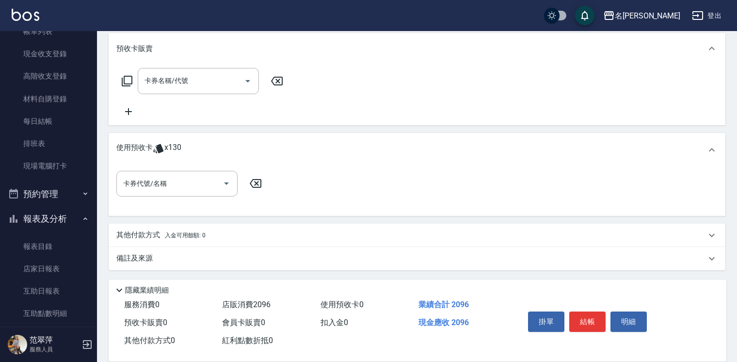
click at [132, 233] on p "其他付款方式 入金可用餘額: 0" at bounding box center [160, 235] width 89 height 11
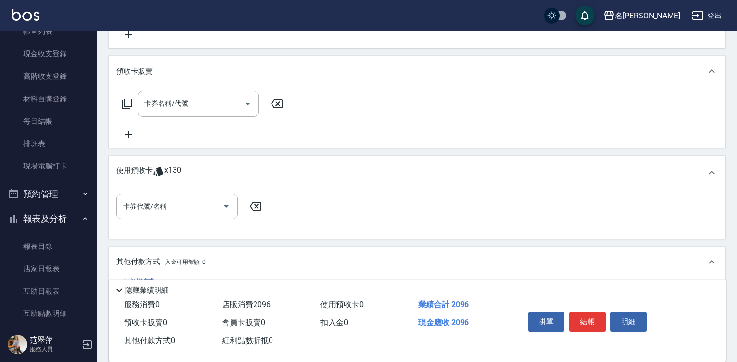
scroll to position [287, 0]
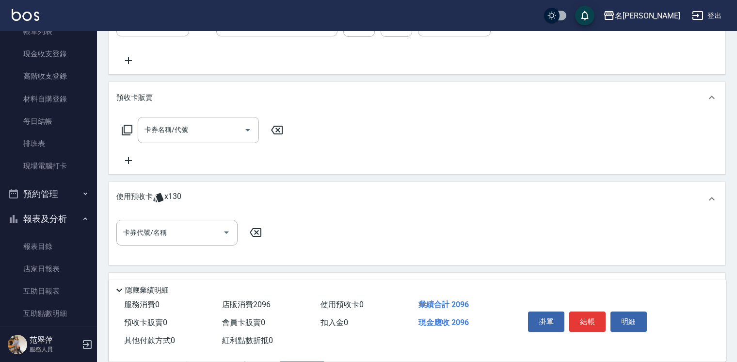
click at [280, 128] on icon at bounding box center [277, 130] width 24 height 12
click at [272, 128] on icon at bounding box center [277, 130] width 12 height 9
click at [274, 129] on icon at bounding box center [277, 130] width 24 height 12
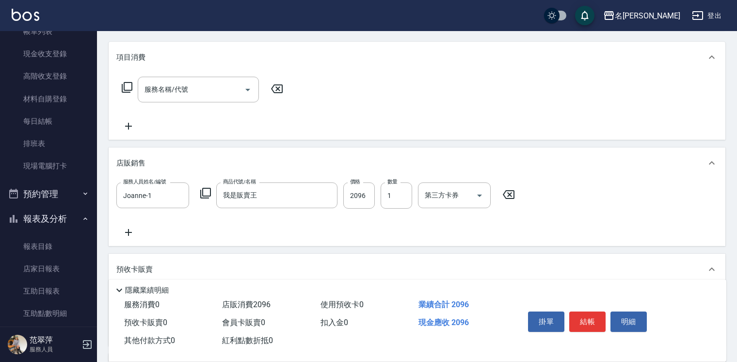
scroll to position [131, 0]
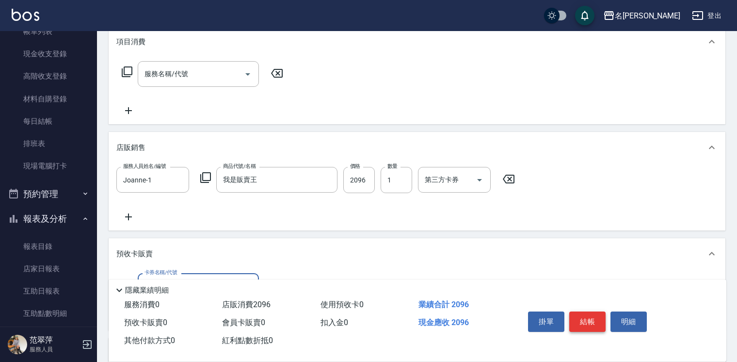
click at [586, 317] on button "結帳" at bounding box center [587, 321] width 36 height 20
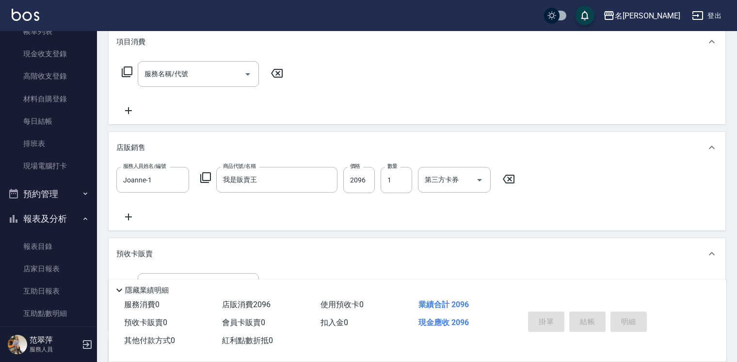
type input "2025/09/18 18:48"
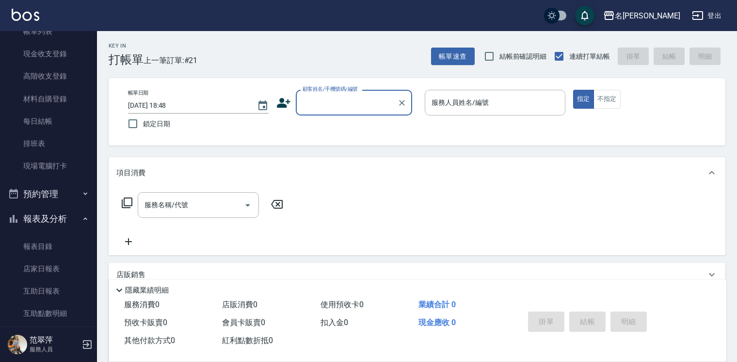
scroll to position [0, 0]
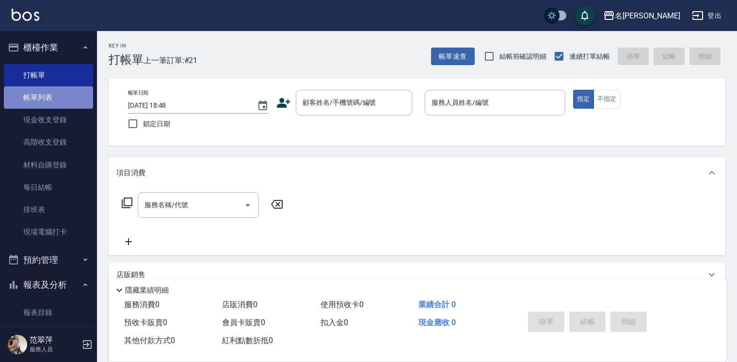
click at [54, 95] on link "帳單列表" at bounding box center [48, 97] width 89 height 22
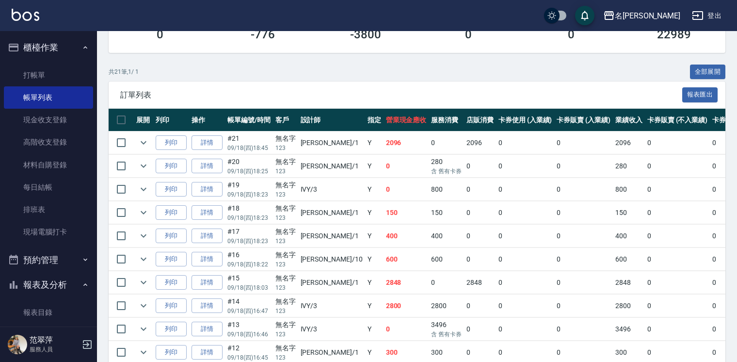
scroll to position [170, 0]
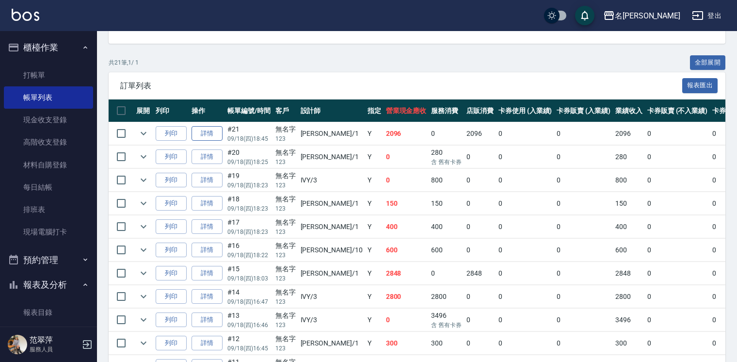
click at [210, 141] on link "詳情" at bounding box center [206, 133] width 31 height 15
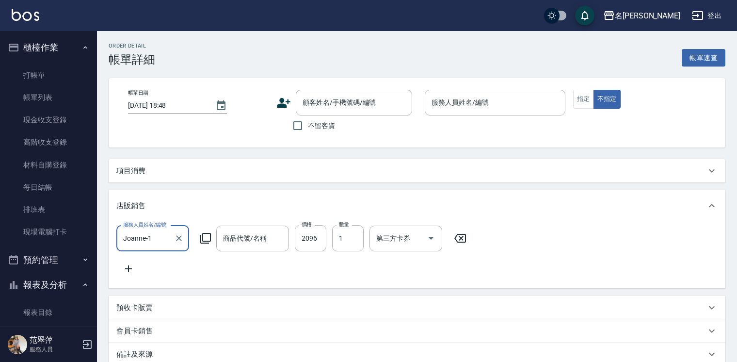
type input "2025/09/18 18:45"
type input "Joanne-1"
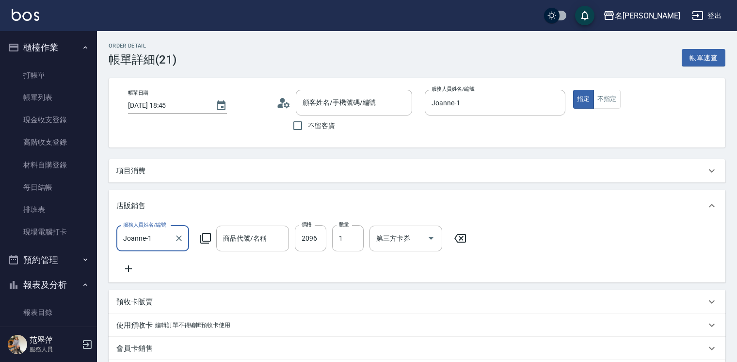
type input "我是販賣王"
type input "無名字/123/null"
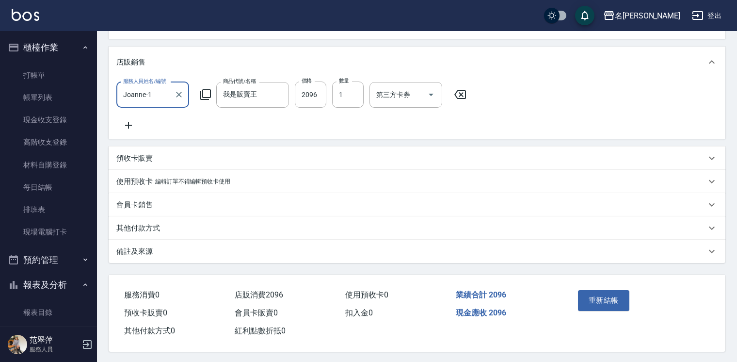
scroll to position [146, 0]
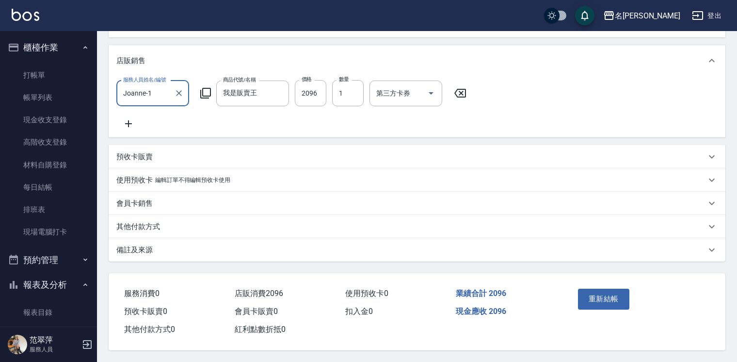
click at [131, 185] on p "使用預收卡" at bounding box center [134, 180] width 36 height 10
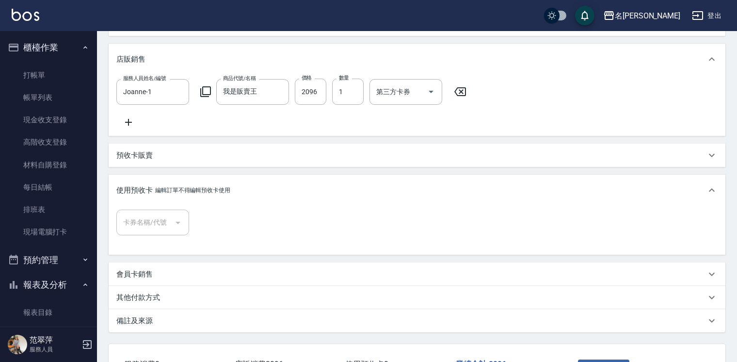
click at [179, 227] on div at bounding box center [177, 222] width 15 height 26
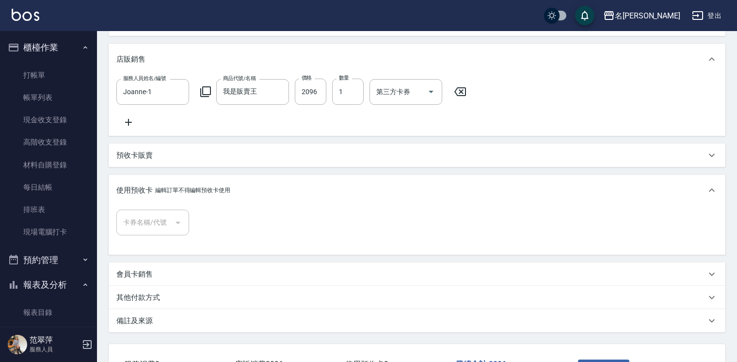
click at [179, 227] on div at bounding box center [177, 222] width 15 height 26
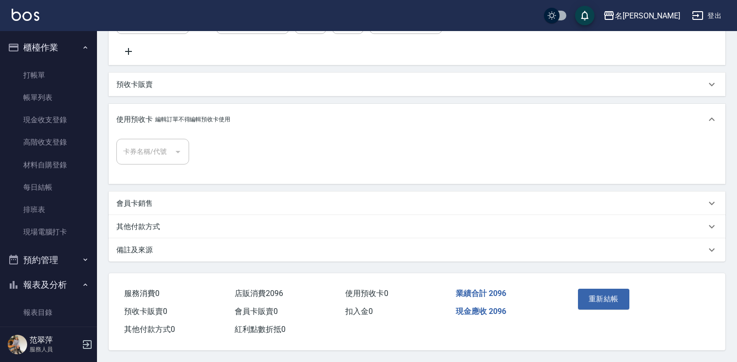
scroll to position [226, 0]
click at [611, 298] on button "重新結帳" at bounding box center [603, 298] width 51 height 20
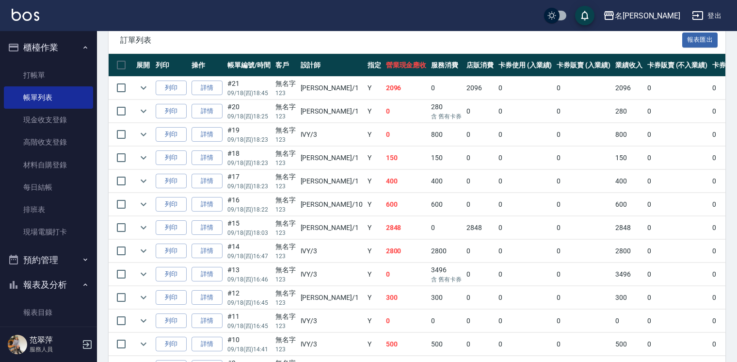
scroll to position [226, 0]
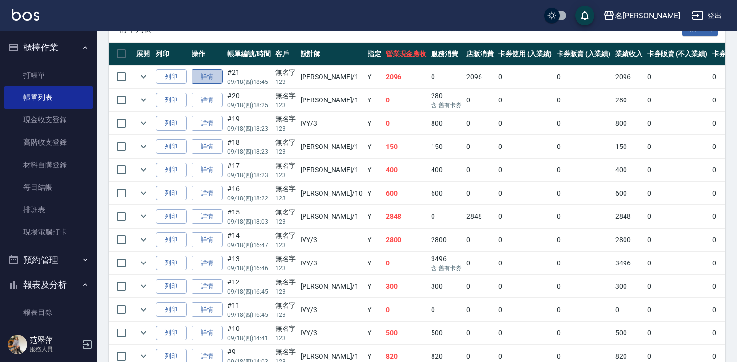
click at [209, 84] on link "詳情" at bounding box center [206, 76] width 31 height 15
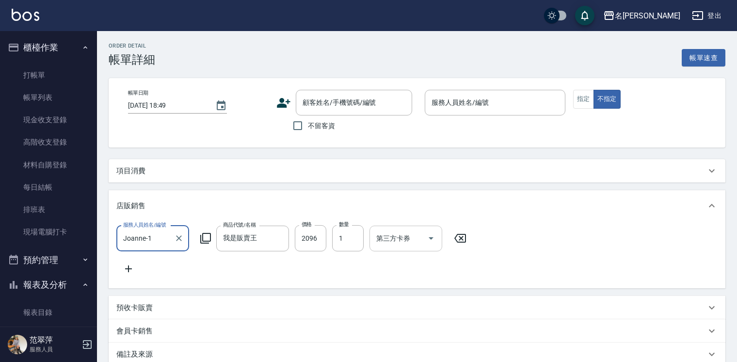
type input "2025/09/18 18:45"
type input "Joanne-1"
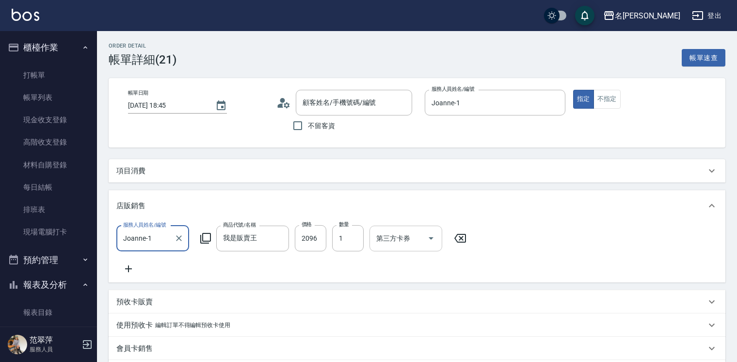
type input "無名字/123/null"
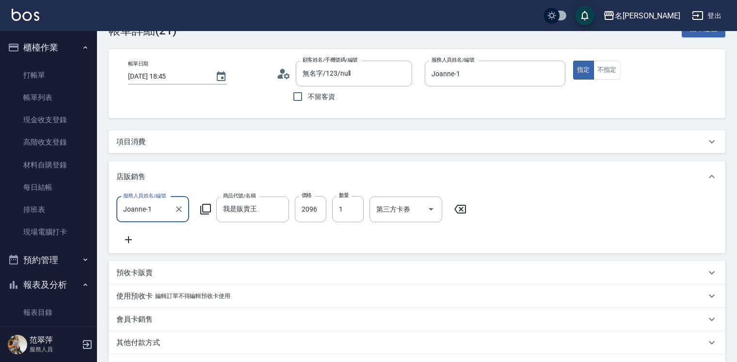
scroll to position [39, 0]
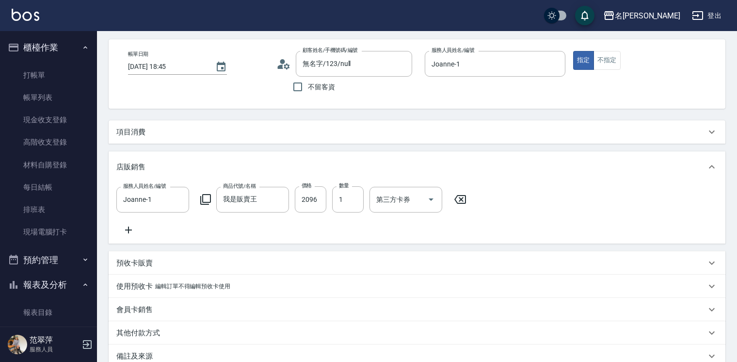
drag, startPoint x: 738, startPoint y: 206, endPoint x: 743, endPoint y: 282, distance: 76.2
click at [736, 282] on html "名留竹林 登出 櫃檯作業 打帳單 帳單列表 現金收支登錄 高階收支登錄 材料自購登錄 每日結帳 排班表 現場電腦打卡 預約管理 預約管理 單日預約紀錄 單週預…" at bounding box center [368, 214] width 737 height 507
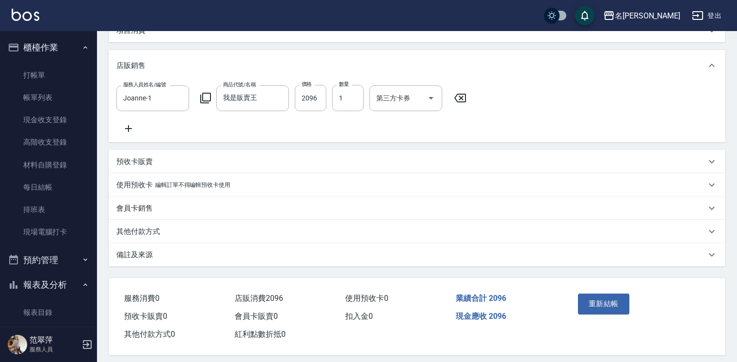
scroll to position [154, 0]
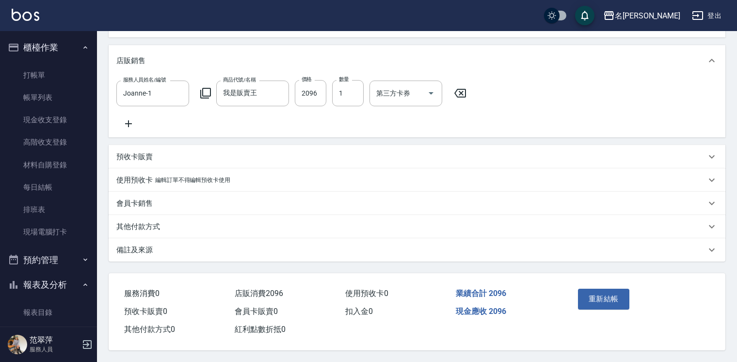
click at [128, 120] on icon at bounding box center [128, 123] width 7 height 7
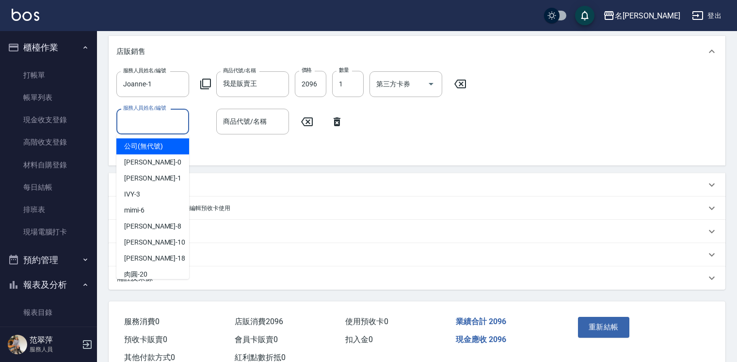
click at [126, 119] on input "服務人員姓名/編號" at bounding box center [153, 121] width 64 height 17
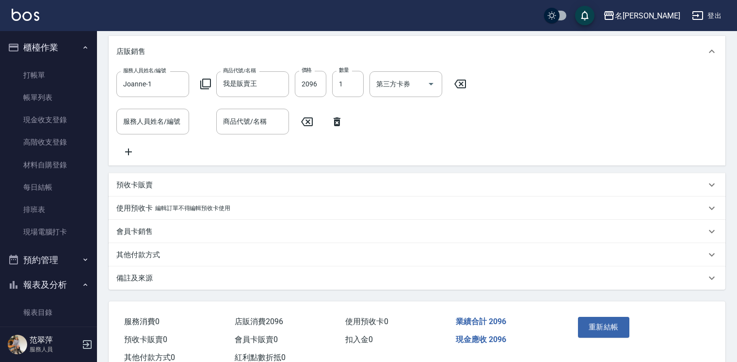
click at [335, 121] on icon at bounding box center [337, 121] width 7 height 9
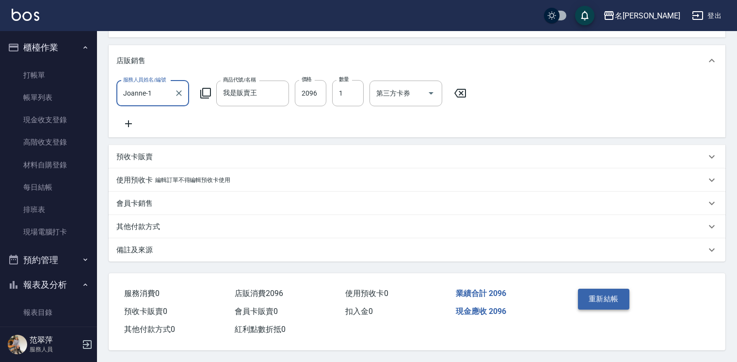
click at [597, 296] on button "重新結帳" at bounding box center [603, 298] width 51 height 20
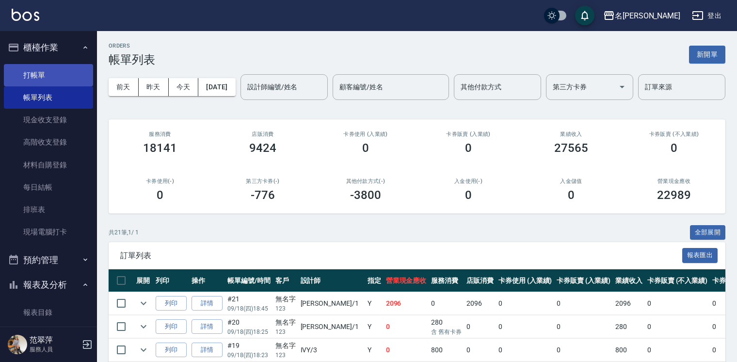
click at [68, 70] on link "打帳單" at bounding box center [48, 75] width 89 height 22
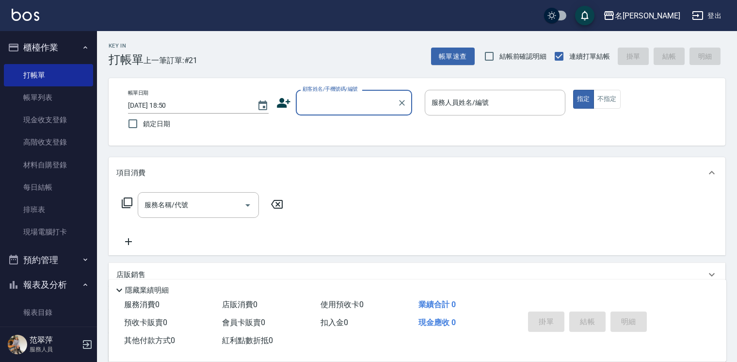
click at [313, 102] on input "顧客姓名/手機號碼/編號" at bounding box center [346, 102] width 93 height 17
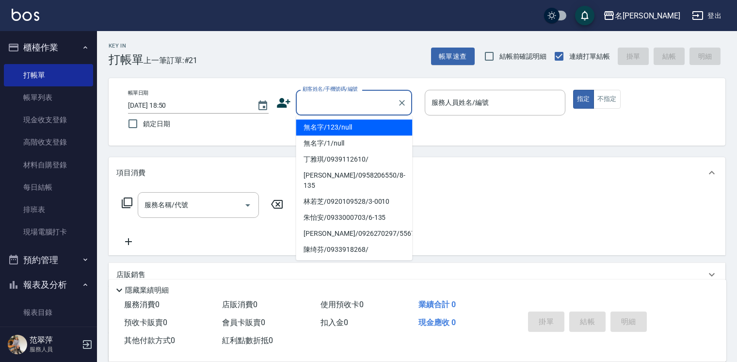
click at [326, 128] on li "無名字/123/null" at bounding box center [354, 127] width 116 height 16
type input "無名字/123/null"
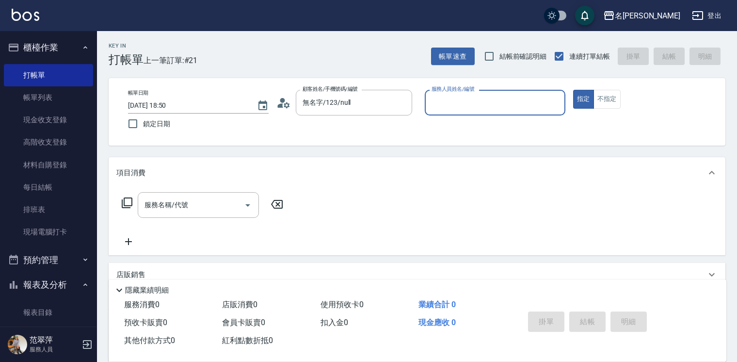
click at [454, 102] on input "服務人員姓名/編號" at bounding box center [495, 102] width 132 height 17
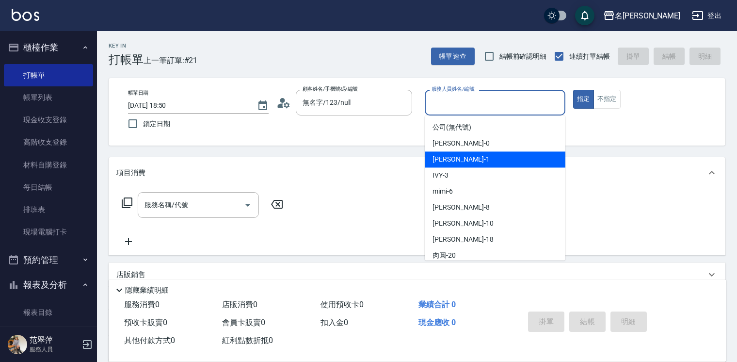
click at [444, 158] on span "Joanne -1" at bounding box center [460, 159] width 57 height 10
type input "Joanne-1"
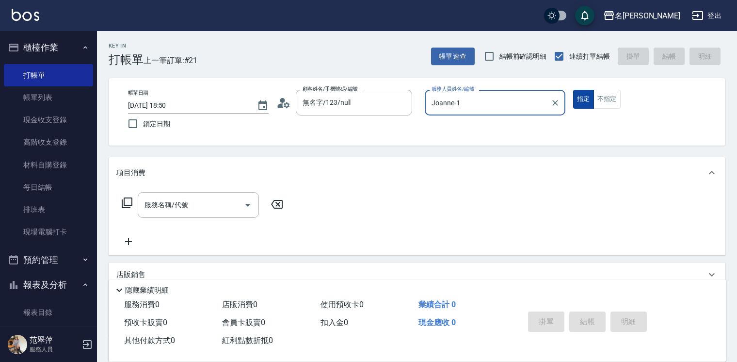
click at [584, 94] on button "指定" at bounding box center [583, 99] width 21 height 19
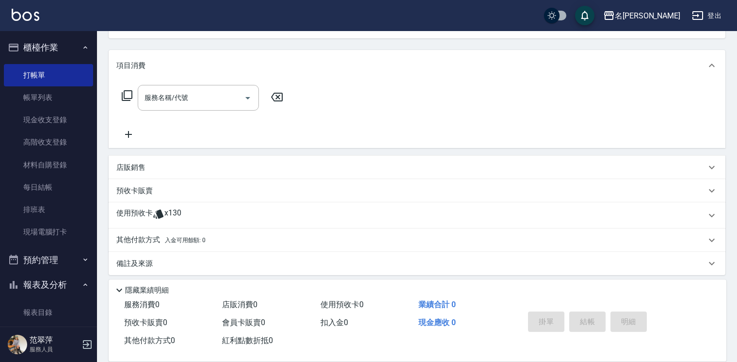
scroll to position [112, 0]
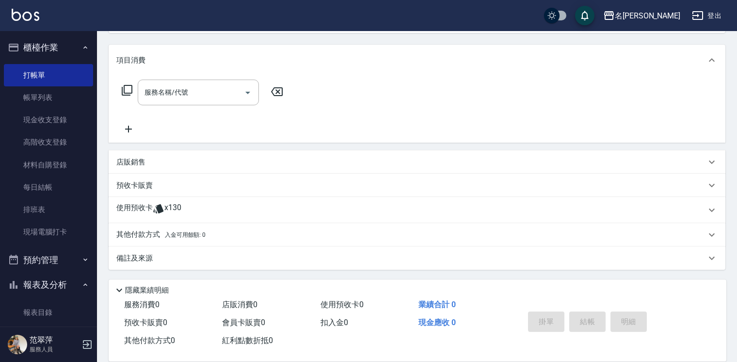
click at [165, 185] on div "預收卡販賣" at bounding box center [410, 185] width 589 height 10
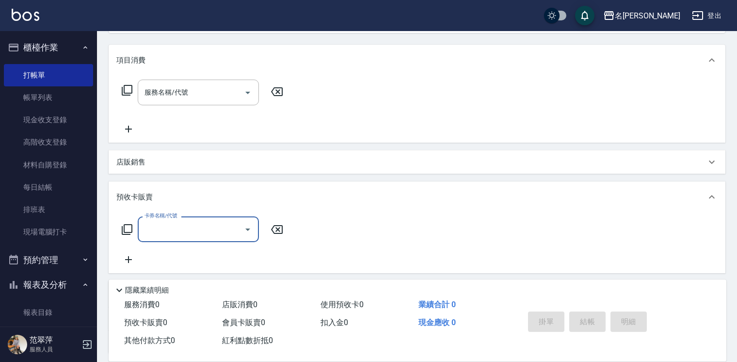
scroll to position [0, 0]
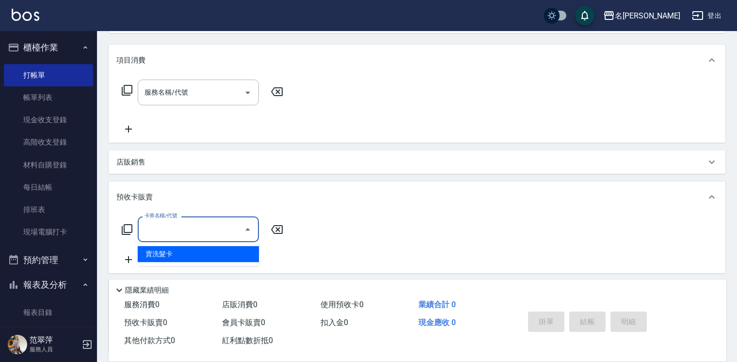
click at [149, 232] on input "卡券名稱/代號" at bounding box center [191, 229] width 98 height 17
click at [160, 252] on span "賣洗髮卡" at bounding box center [198, 254] width 121 height 16
type input "賣洗髮卡(992)"
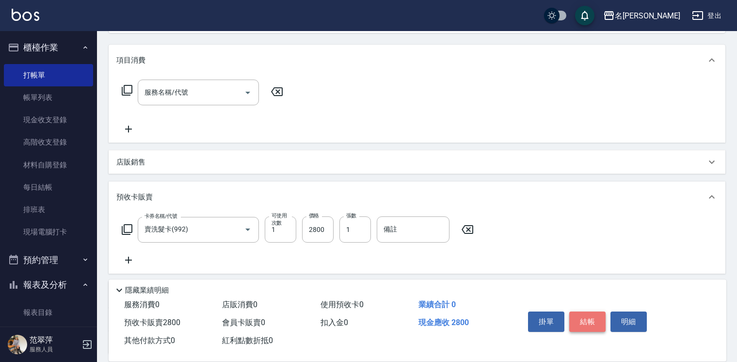
click at [583, 321] on button "結帳" at bounding box center [587, 321] width 36 height 20
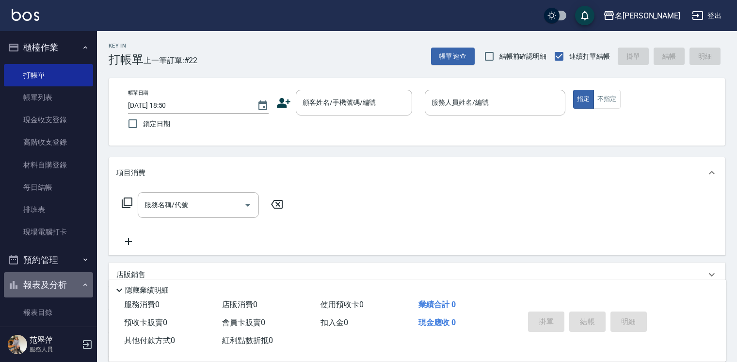
click at [71, 286] on button "報表及分析" at bounding box center [48, 284] width 89 height 25
click at [69, 285] on button "報表及分析" at bounding box center [48, 284] width 89 height 25
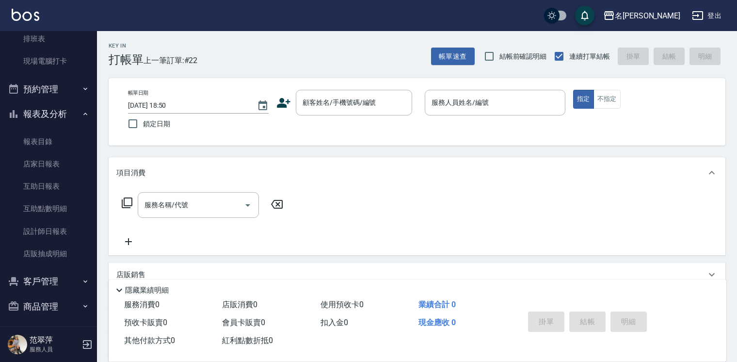
scroll to position [172, 0]
click at [56, 235] on link "設計師日報表" at bounding box center [48, 230] width 89 height 22
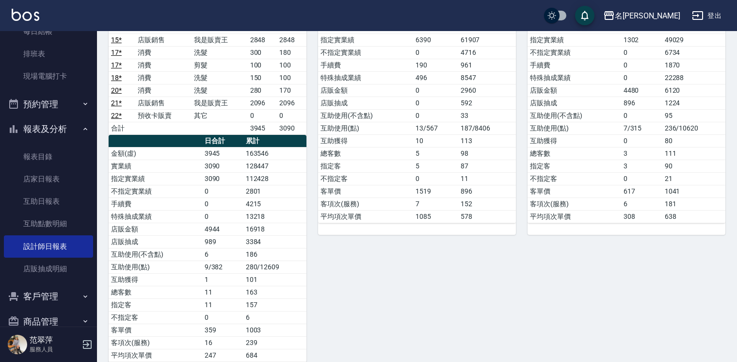
scroll to position [175, 0]
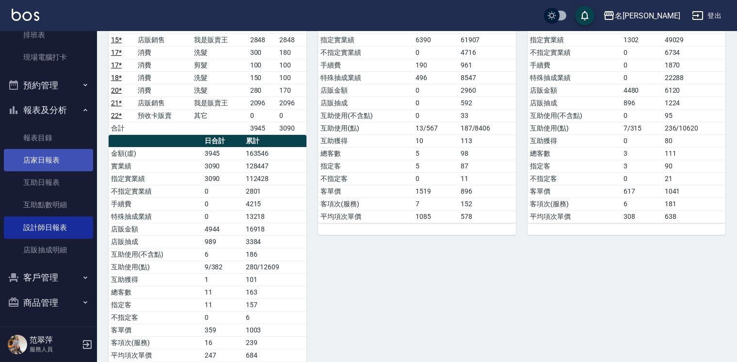
click at [38, 160] on link "店家日報表" at bounding box center [48, 160] width 89 height 22
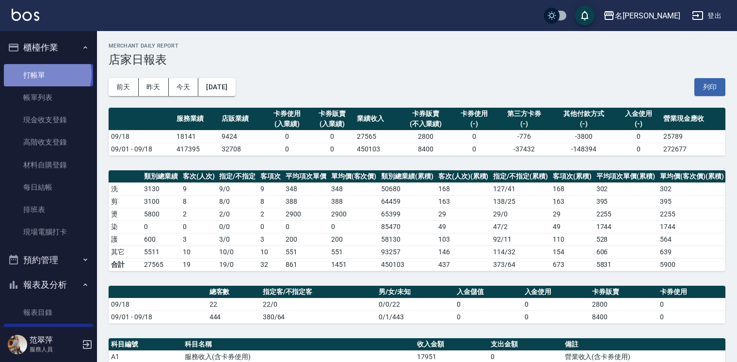
click at [47, 74] on link "打帳單" at bounding box center [48, 75] width 89 height 22
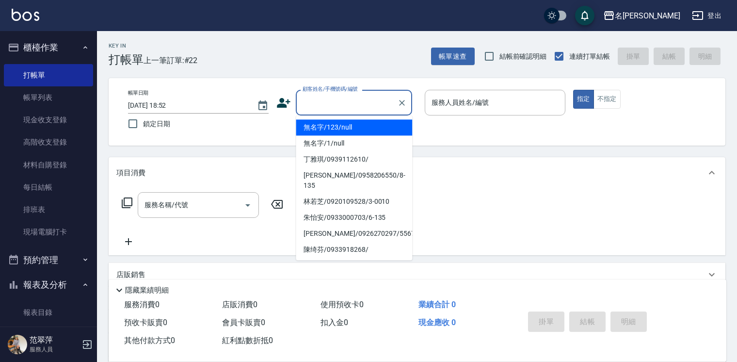
click at [324, 108] on input "顧客姓名/手機號碼/編號" at bounding box center [346, 102] width 93 height 17
click at [327, 125] on li "無名字/123/null" at bounding box center [354, 127] width 116 height 16
type input "無名字/123/null"
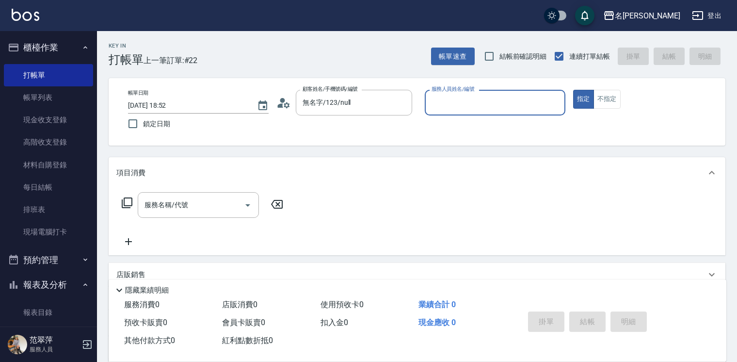
click at [438, 102] on input "服務人員姓名/編號" at bounding box center [495, 102] width 132 height 17
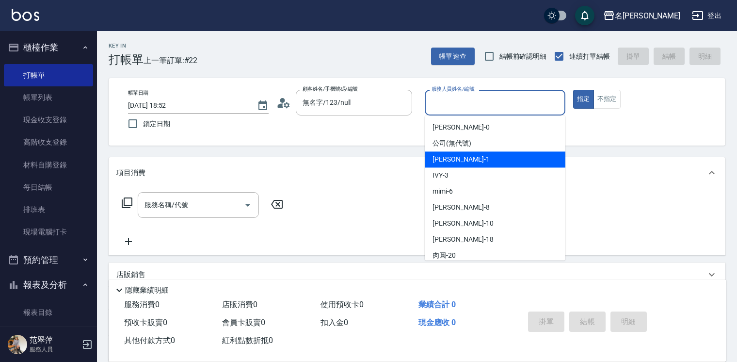
click at [454, 164] on span "Joanne -1" at bounding box center [460, 159] width 57 height 10
type input "Joanne-1"
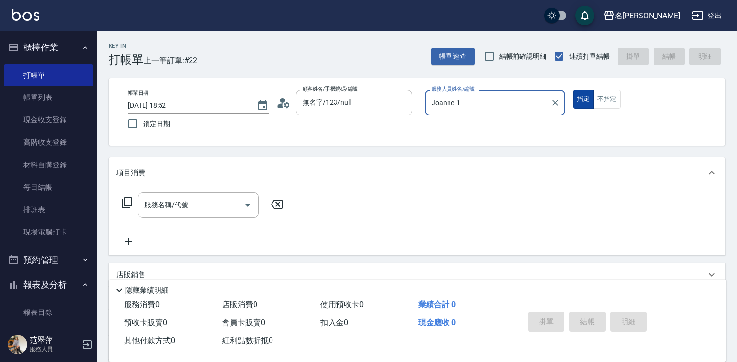
click at [576, 99] on button "指定" at bounding box center [583, 99] width 21 height 19
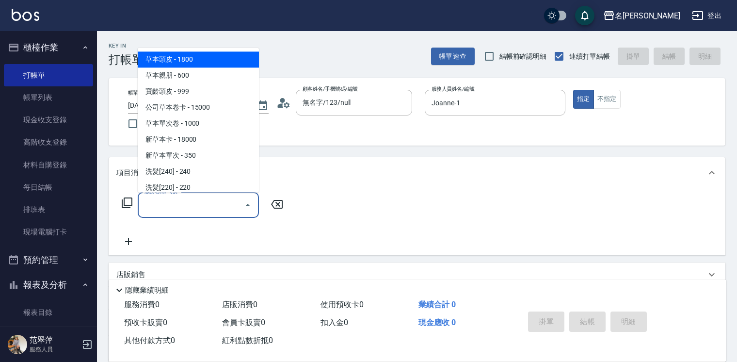
click at [232, 203] on input "服務名稱/代號" at bounding box center [191, 204] width 98 height 17
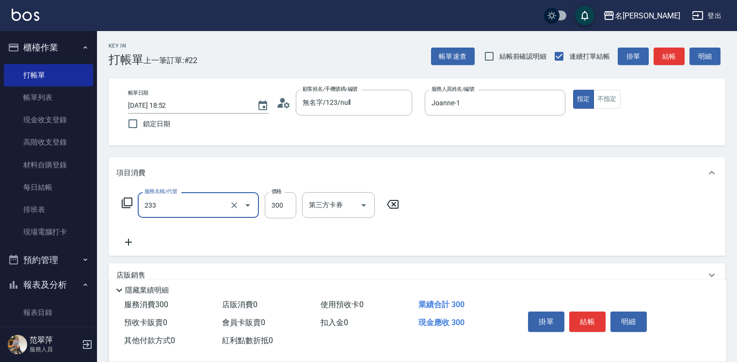
type input "洗髮300(233)"
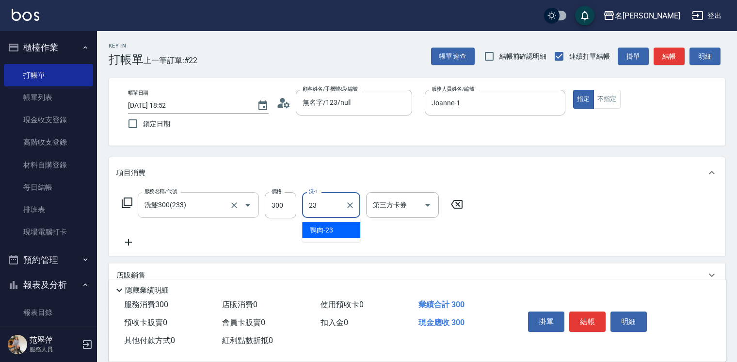
type input "鴨肉-23"
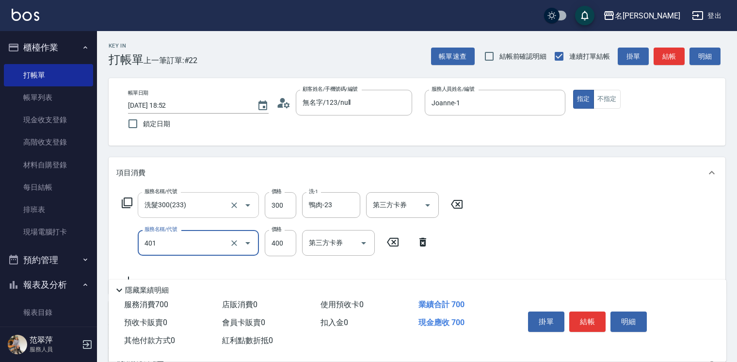
type input "剪髮(400)(401)"
type input "500"
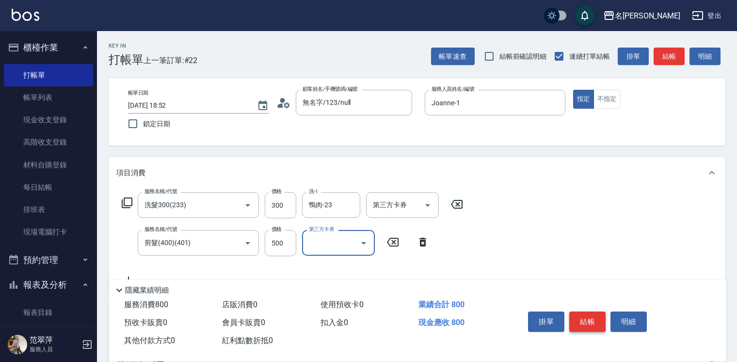
click at [583, 317] on button "結帳" at bounding box center [587, 321] width 36 height 20
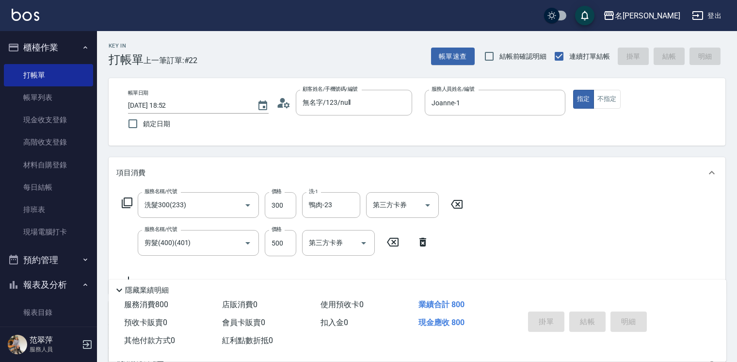
type input "2025/09/18 19:37"
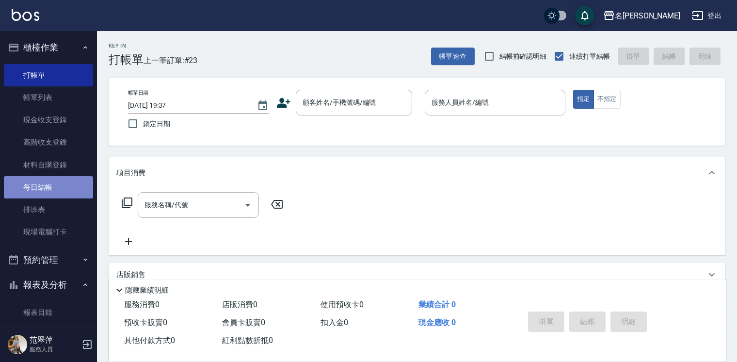
click at [66, 191] on link "每日結帳" at bounding box center [48, 187] width 89 height 22
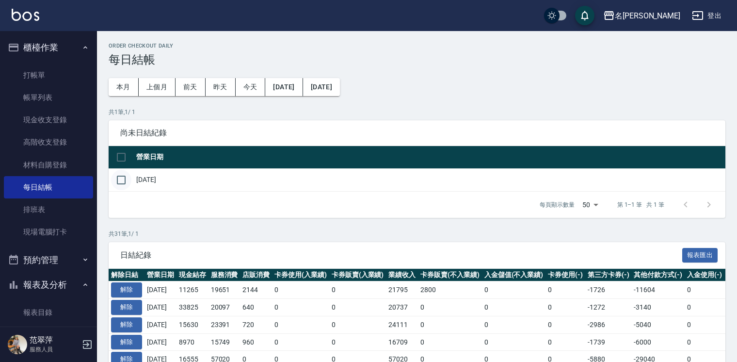
click at [122, 180] on input "checkbox" at bounding box center [121, 180] width 20 height 20
checkbox input "true"
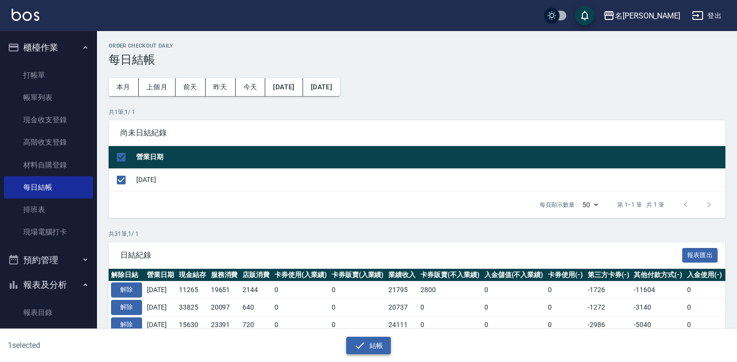
click at [383, 343] on button "結帳" at bounding box center [368, 345] width 45 height 18
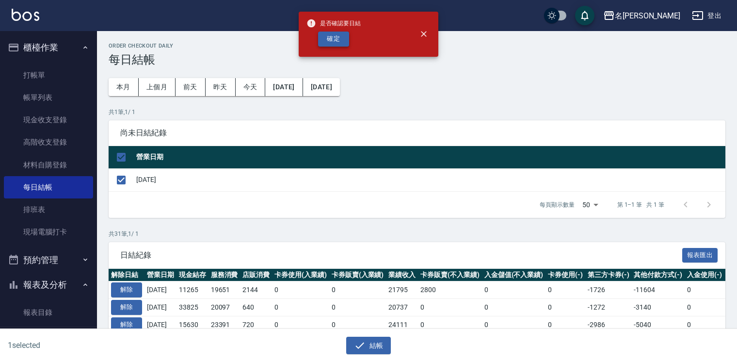
click at [331, 35] on button "確定" at bounding box center [333, 39] width 31 height 15
checkbox input "false"
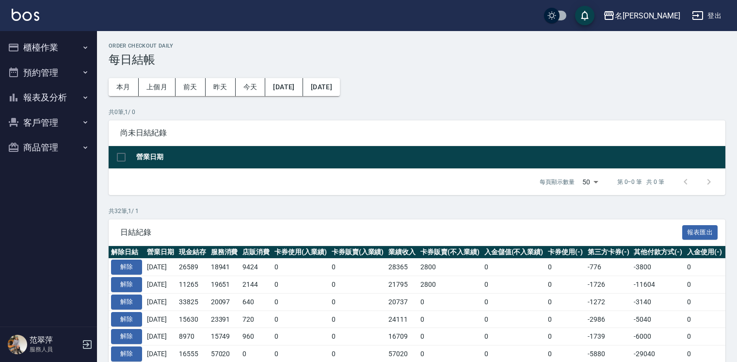
click at [76, 100] on button "報表及分析" at bounding box center [48, 97] width 89 height 25
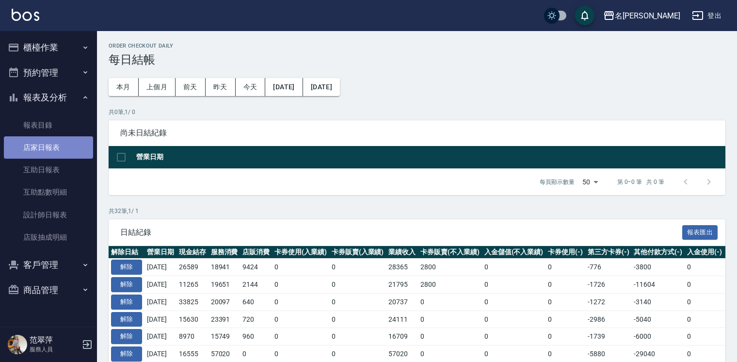
click at [60, 151] on link "店家日報表" at bounding box center [48, 147] width 89 height 22
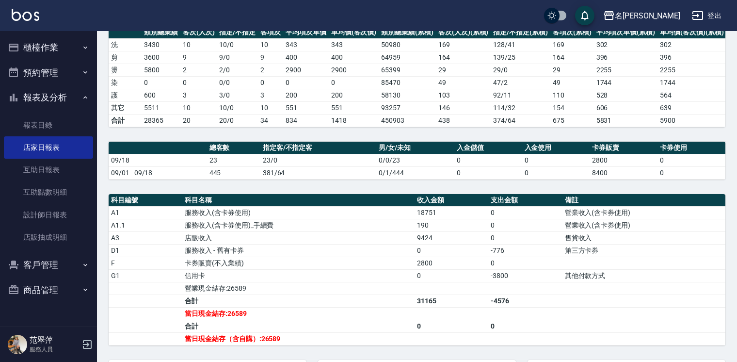
scroll to position [145, 0]
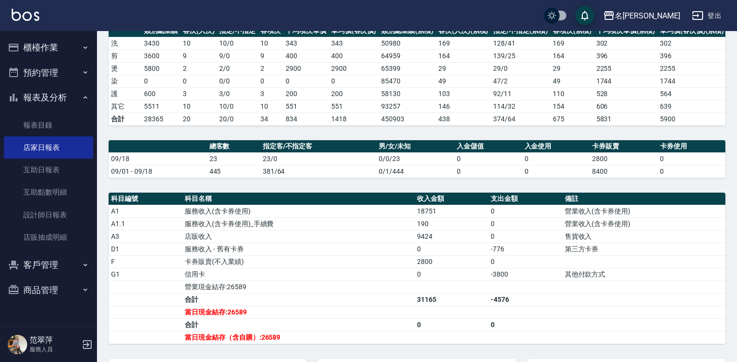
click at [474, 270] on td "0" at bounding box center [451, 274] width 74 height 13
